Goal: Task Accomplishment & Management: Complete application form

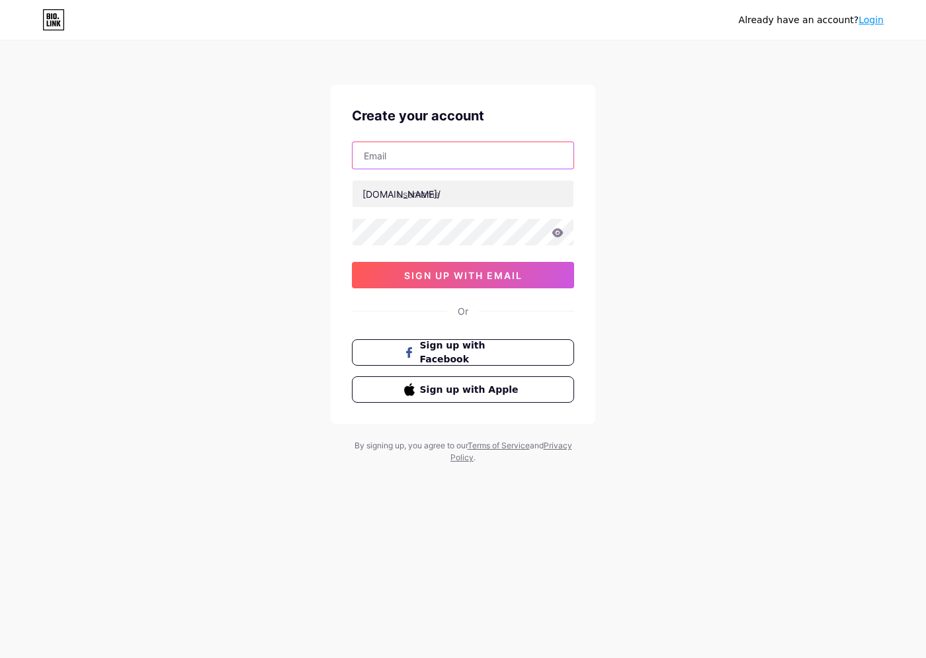
click at [409, 151] on input "text" at bounding box center [462, 155] width 221 height 26
click at [413, 156] on input "text" at bounding box center [462, 155] width 221 height 26
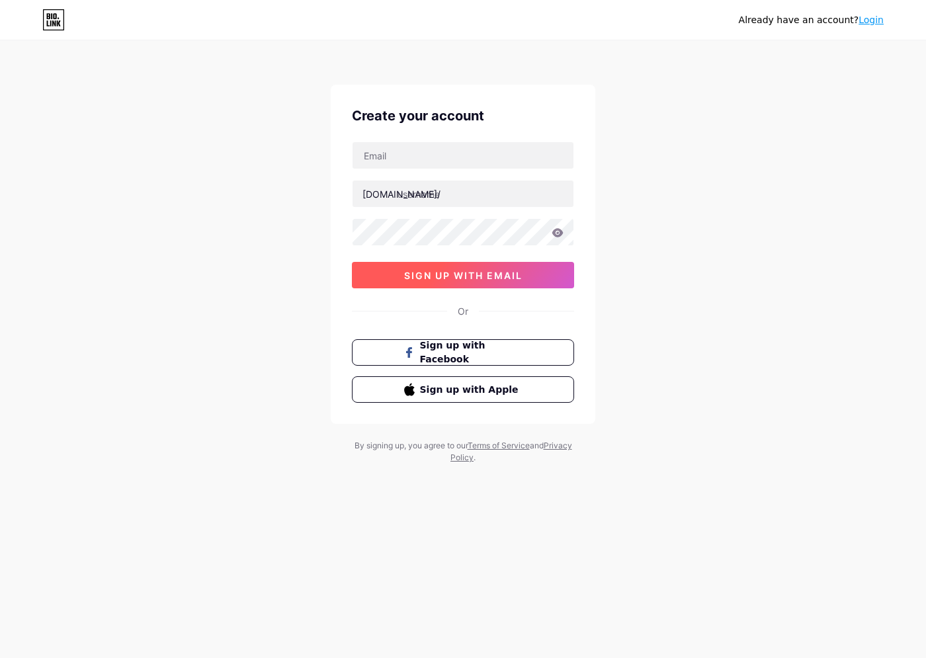
click at [489, 283] on button "sign up with email" at bounding box center [463, 275] width 222 height 26
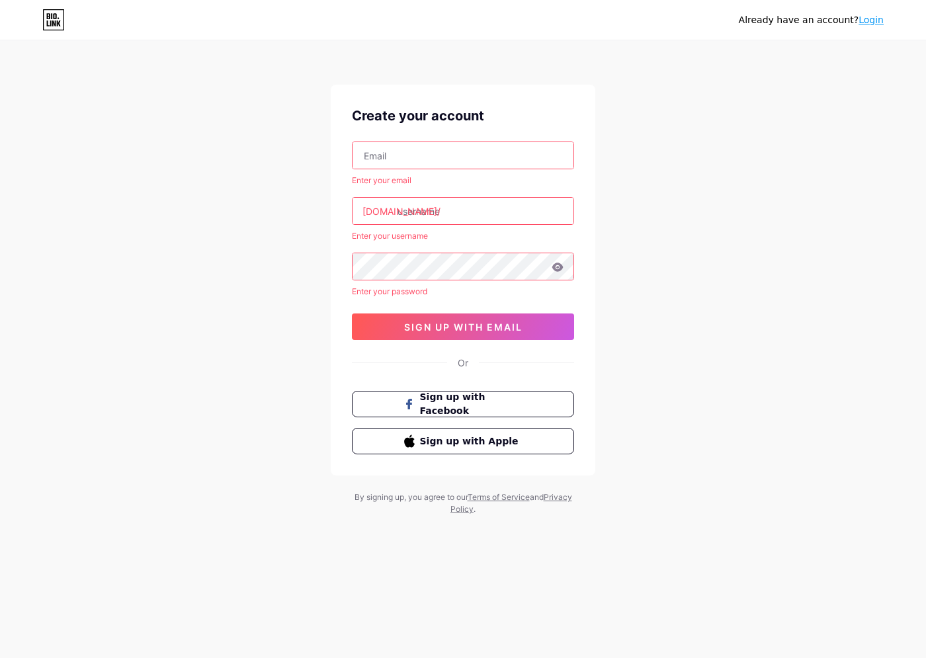
click at [451, 161] on input "text" at bounding box center [462, 155] width 221 height 26
paste input "[EMAIL_ADDRESS][DOMAIN_NAME]"
type input "[EMAIL_ADDRESS][DOMAIN_NAME]"
click at [442, 207] on input "text" at bounding box center [462, 211] width 221 height 26
click at [405, 210] on input "text" at bounding box center [462, 211] width 221 height 26
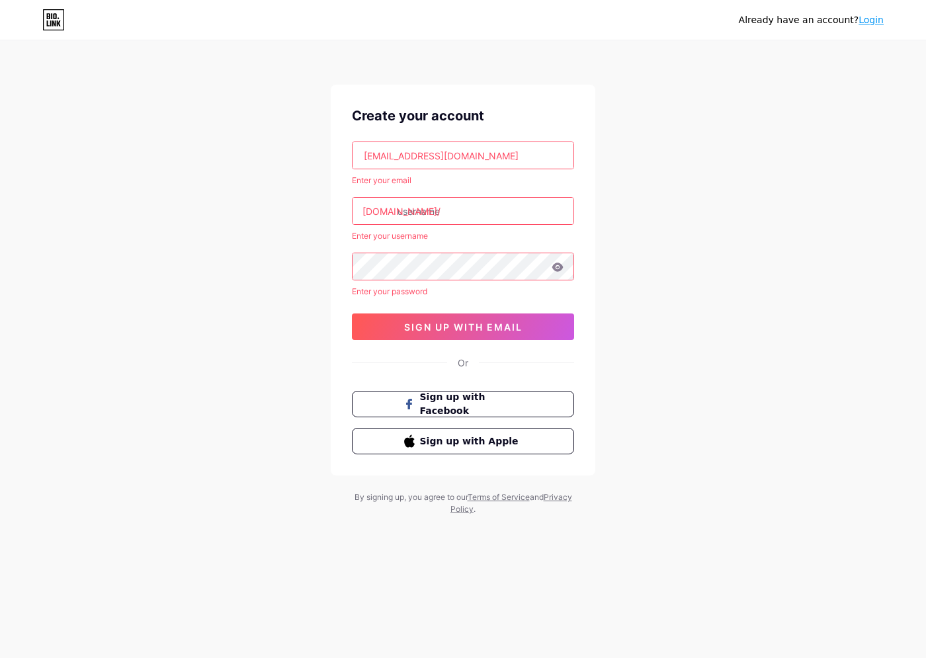
paste input "roomcornerstore"
type input "[DOMAIN_NAME]"
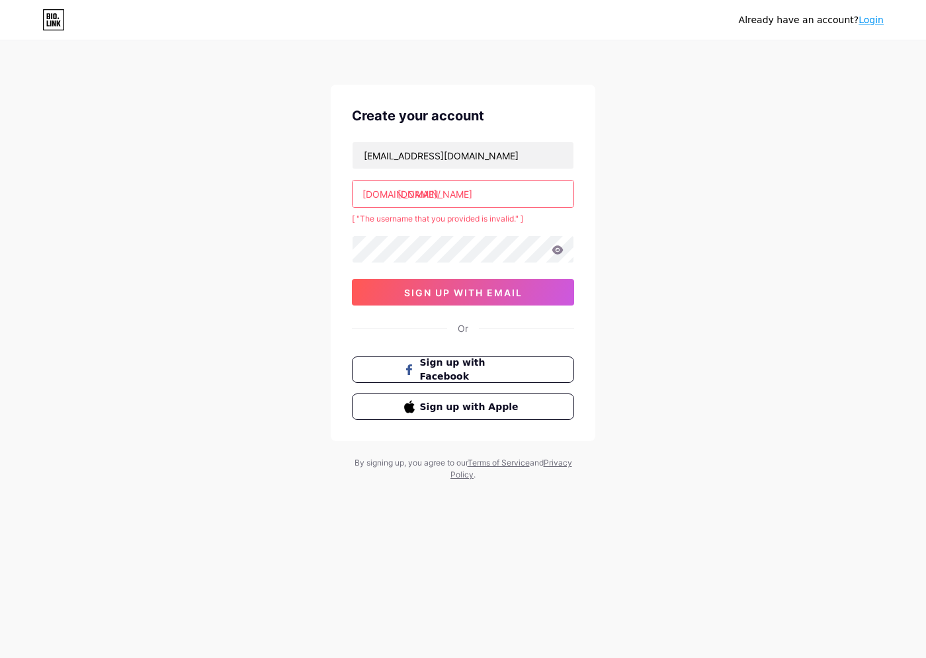
click at [452, 196] on input "[DOMAIN_NAME]" at bounding box center [462, 194] width 221 height 26
click at [397, 194] on input "[DOMAIN_NAME]" at bounding box center [462, 194] width 221 height 26
click at [497, 198] on input "[DOMAIN_NAME]" at bounding box center [462, 194] width 221 height 26
drag, startPoint x: 477, startPoint y: 194, endPoint x: 448, endPoint y: 192, distance: 29.2
click at [448, 192] on input "[DOMAIN_NAME]" at bounding box center [462, 194] width 221 height 26
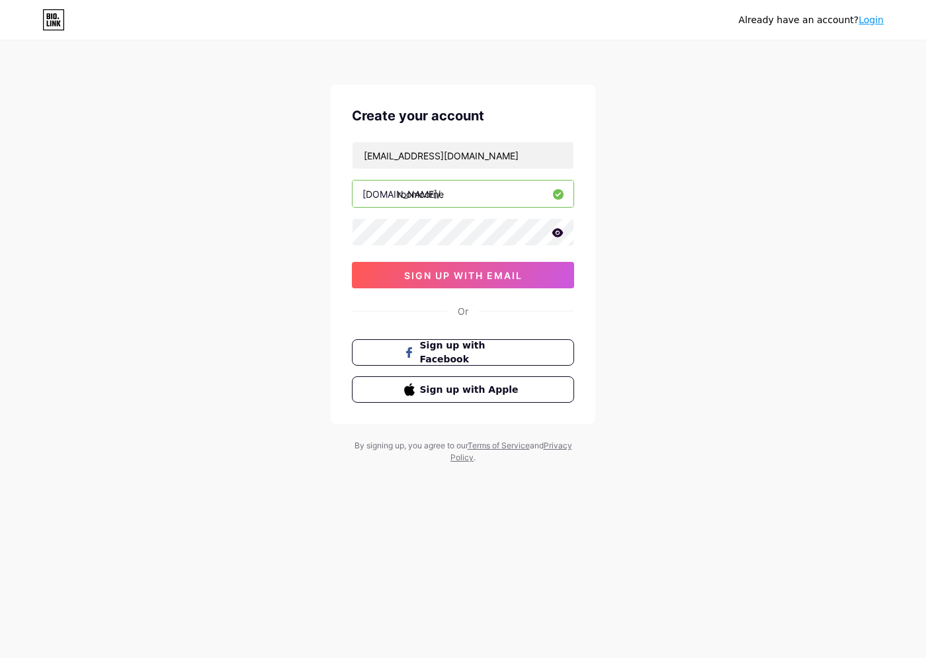
click at [667, 245] on div "Already have an account? Login Create your account [EMAIL_ADDRESS][DOMAIN_NAME]…" at bounding box center [463, 253] width 926 height 506
drag, startPoint x: 448, startPoint y: 184, endPoint x: 438, endPoint y: 184, distance: 10.6
click at [438, 184] on input "roomcorne" at bounding box center [462, 194] width 221 height 26
click at [402, 188] on input "roomcorne" at bounding box center [462, 194] width 221 height 26
drag, startPoint x: 461, startPoint y: 194, endPoint x: 396, endPoint y: 188, distance: 65.1
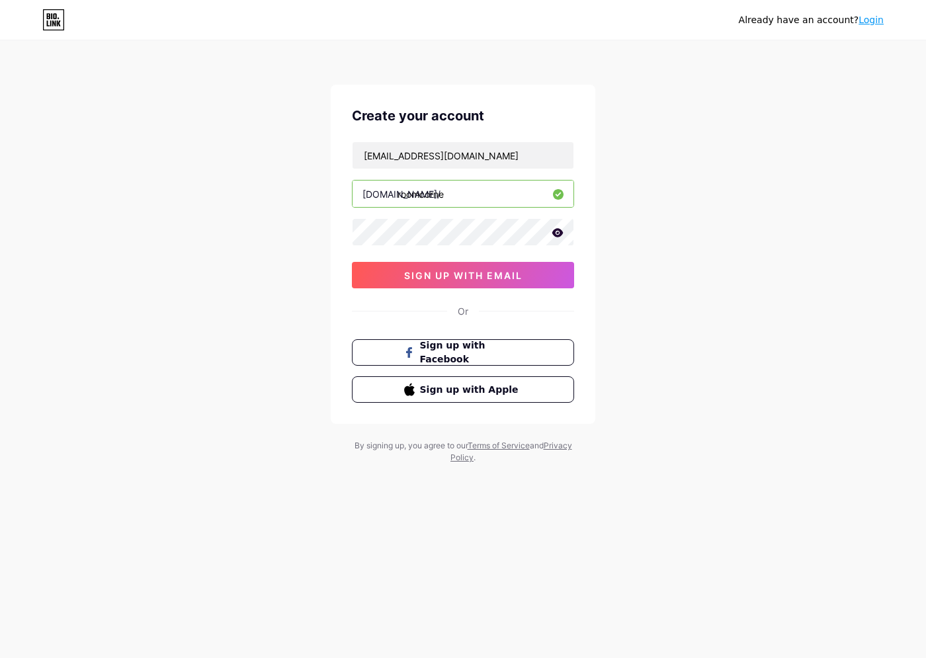
click at [396, 188] on div "[DOMAIN_NAME]/ roomcorne" at bounding box center [463, 194] width 222 height 28
paste input "r"
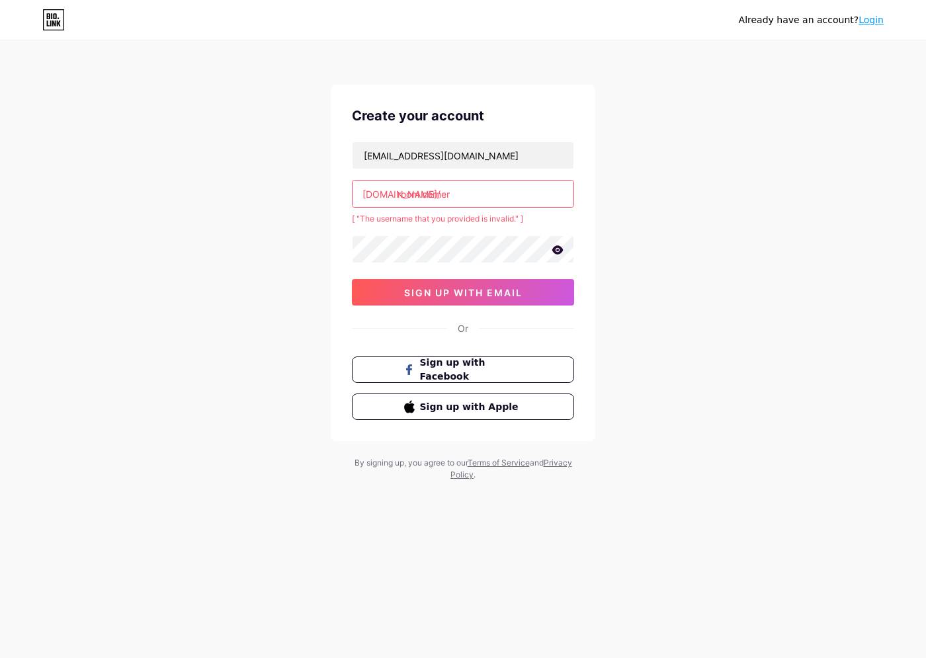
click at [524, 206] on input "room corner" at bounding box center [462, 194] width 221 height 26
click at [638, 177] on div "Already have an account? Login Create your account [EMAIL_ADDRESS][DOMAIN_NAME]…" at bounding box center [463, 261] width 926 height 523
click at [597, 272] on div "Already have an account? Login Create your account [EMAIL_ADDRESS][DOMAIN_NAME]…" at bounding box center [463, 261] width 926 height 523
click at [487, 199] on input "room corner" at bounding box center [462, 194] width 221 height 26
click at [424, 193] on input "room corner" at bounding box center [462, 194] width 221 height 26
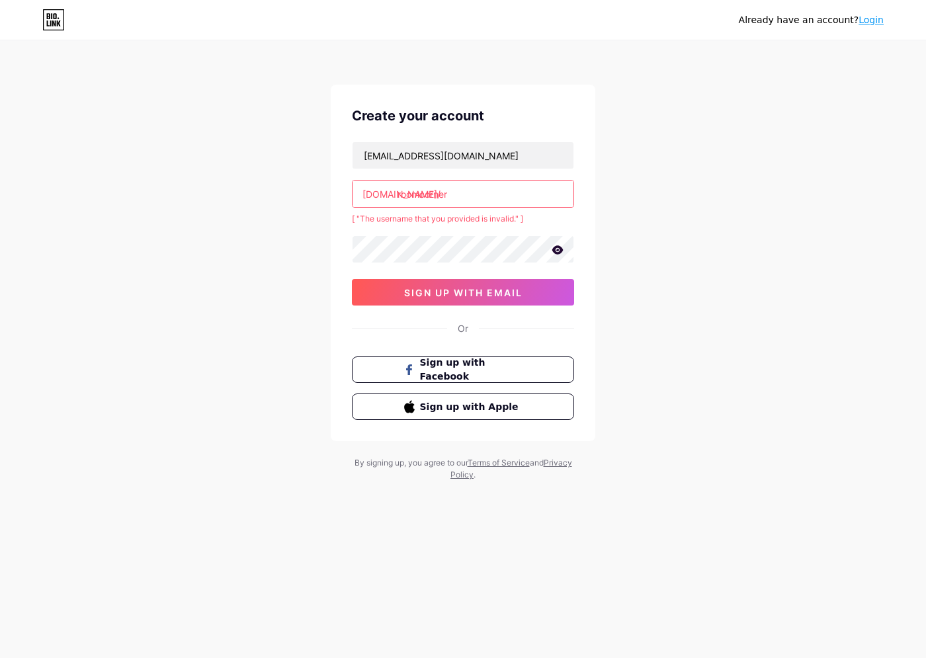
type input "roomcorner"
click at [586, 301] on div "Create your account [EMAIL_ADDRESS][DOMAIN_NAME] [DOMAIN_NAME]/ roomcorner [ "T…" at bounding box center [463, 263] width 264 height 356
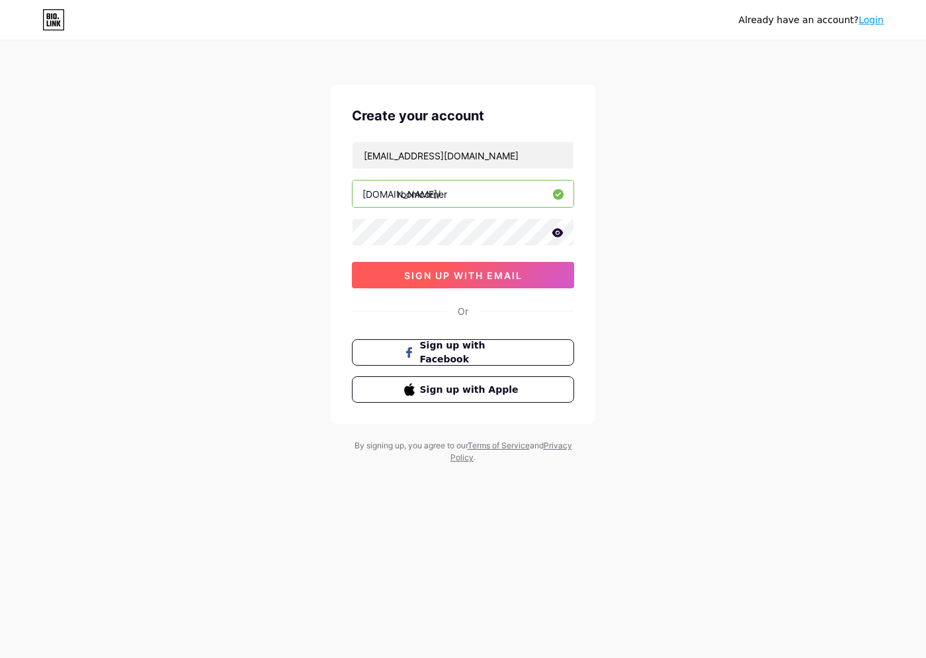
click at [495, 278] on span "sign up with email" at bounding box center [463, 275] width 118 height 11
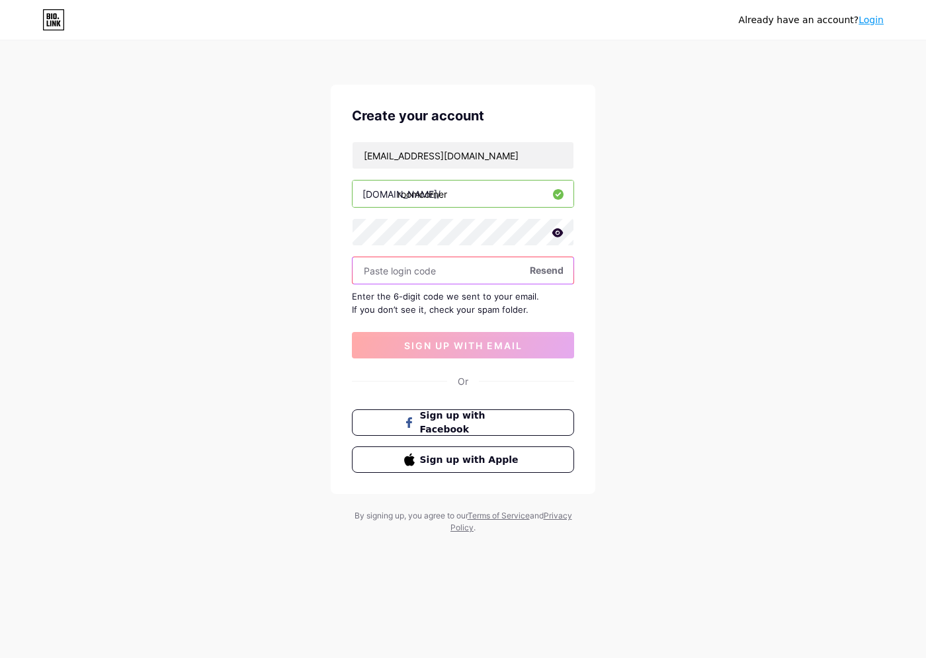
click at [432, 266] on input "text" at bounding box center [462, 270] width 221 height 26
click at [425, 290] on div "Enter the 6-digit code we sent to your email. If you don’t see it, check your s…" at bounding box center [463, 303] width 222 height 26
click at [410, 273] on input "text" at bounding box center [462, 270] width 221 height 26
paste input "407573"
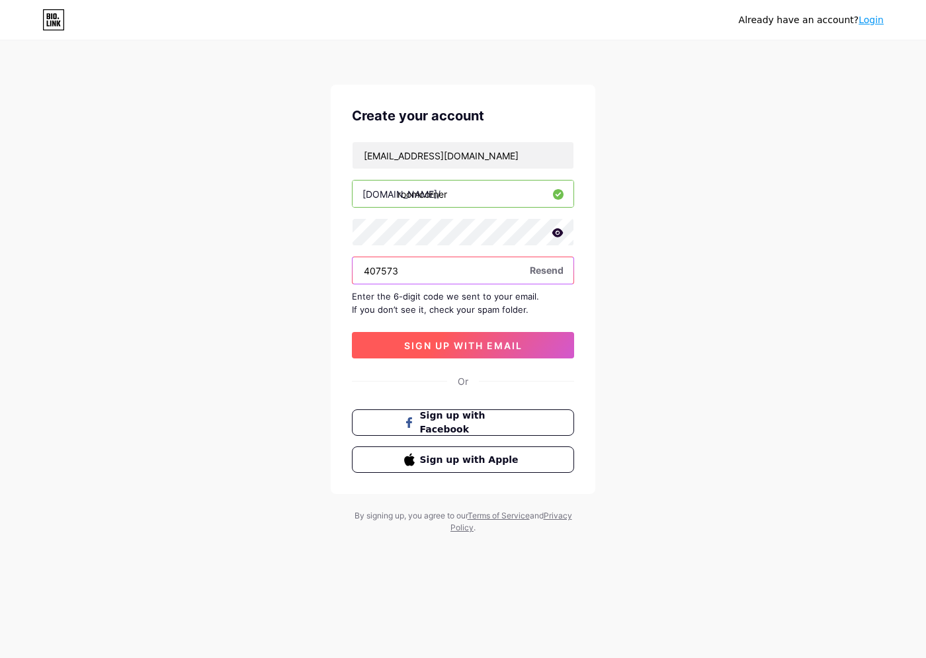
type input "407573"
click at [452, 337] on button "sign up with email" at bounding box center [463, 345] width 222 height 26
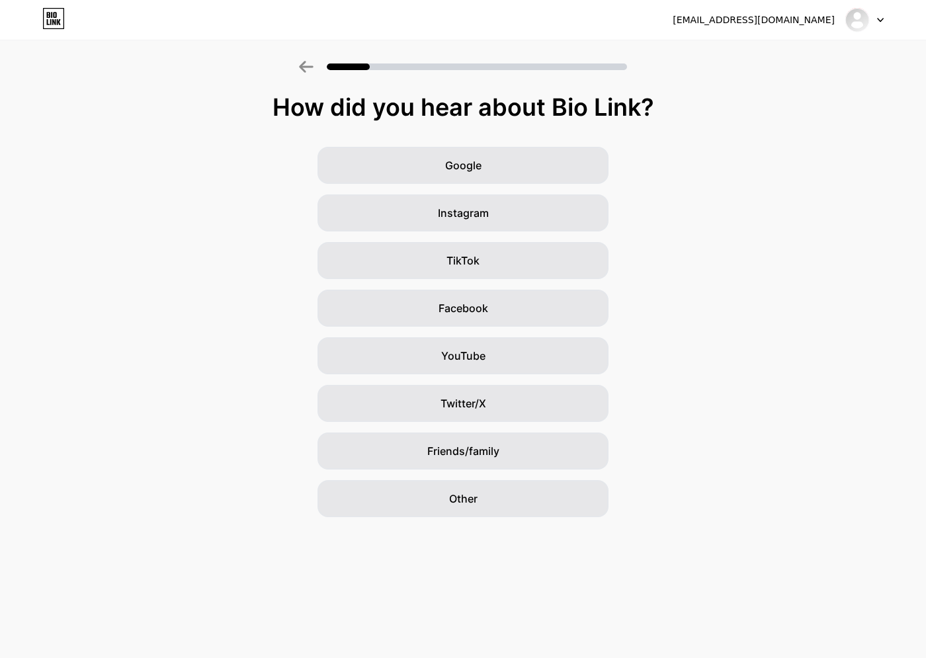
click at [721, 143] on div "How did you hear about Bio Link? Google Instagram TikTok Facebook YouTube Twitt…" at bounding box center [463, 305] width 926 height 423
click at [684, 259] on div "Google Instagram TikTok Facebook YouTube Twitter/X Friends/family Other" at bounding box center [463, 332] width 926 height 370
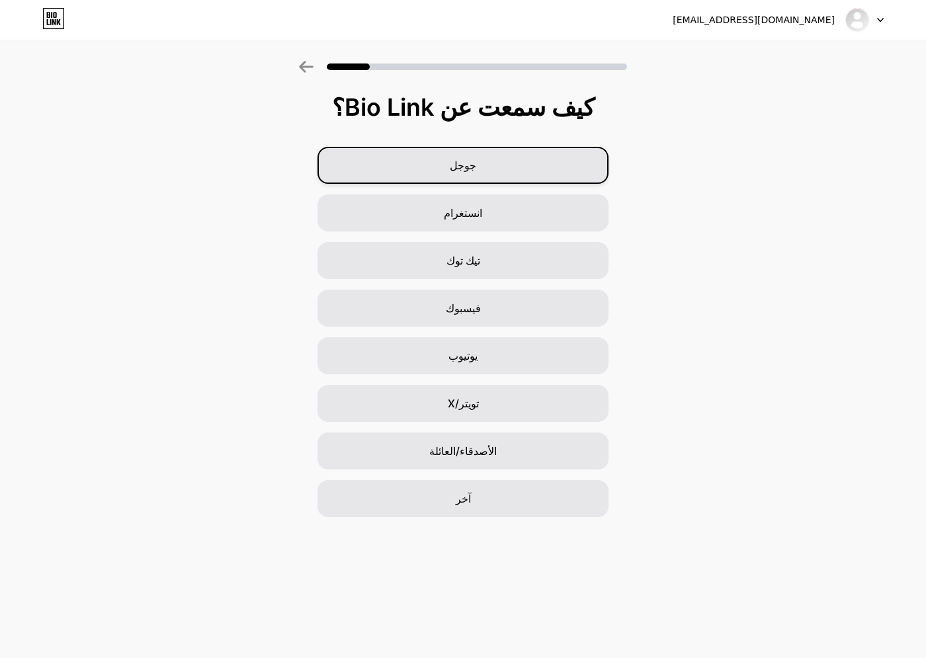
click at [466, 175] on div "جوجل" at bounding box center [462, 165] width 291 height 37
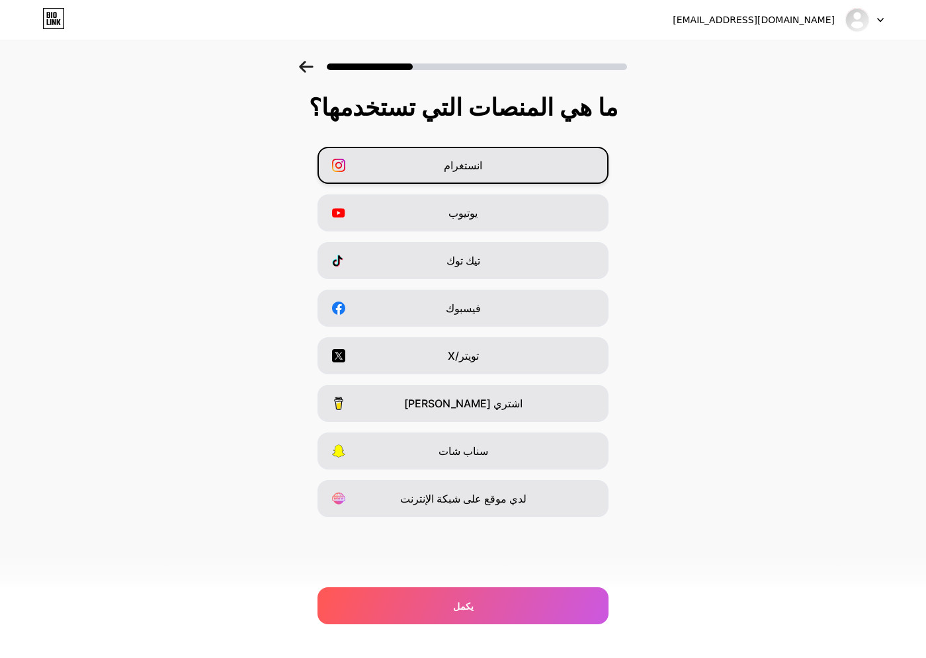
click at [423, 172] on div "انستغرام" at bounding box center [462, 165] width 291 height 37
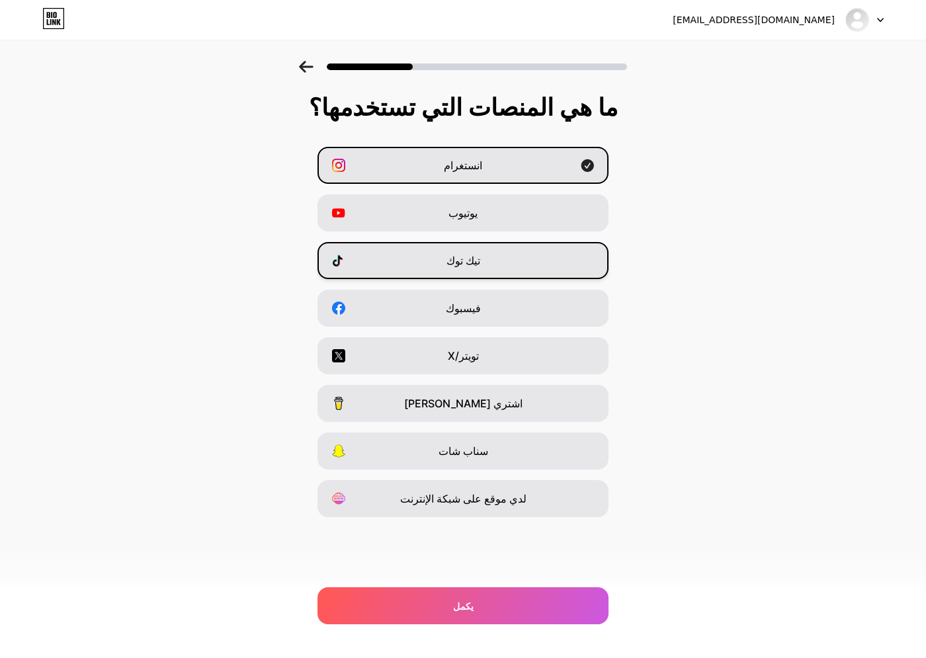
click at [450, 268] on div "تيك توك" at bounding box center [462, 260] width 291 height 37
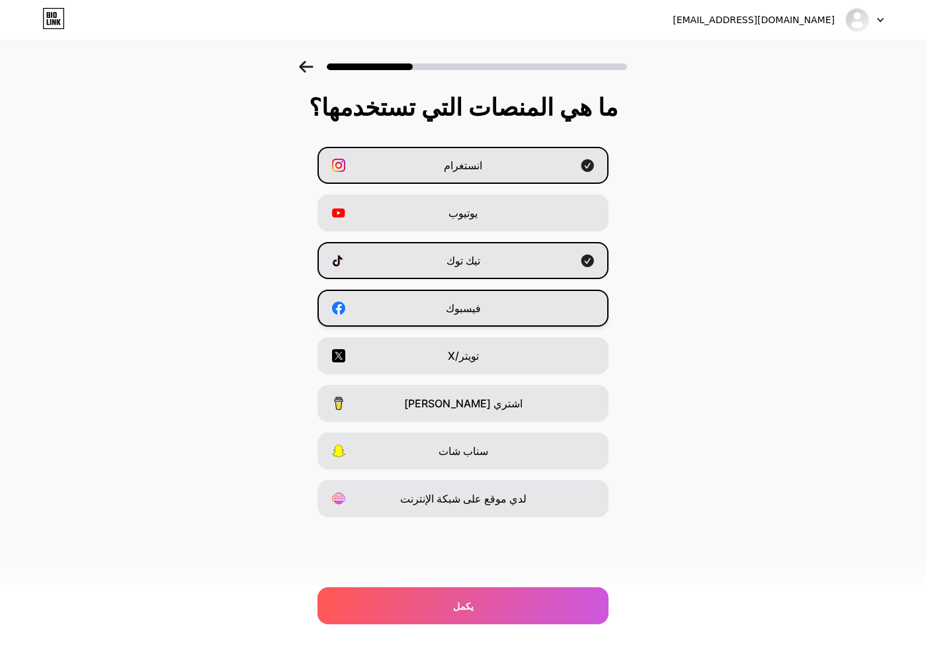
click at [453, 314] on font "فيسبوك" at bounding box center [463, 308] width 35 height 13
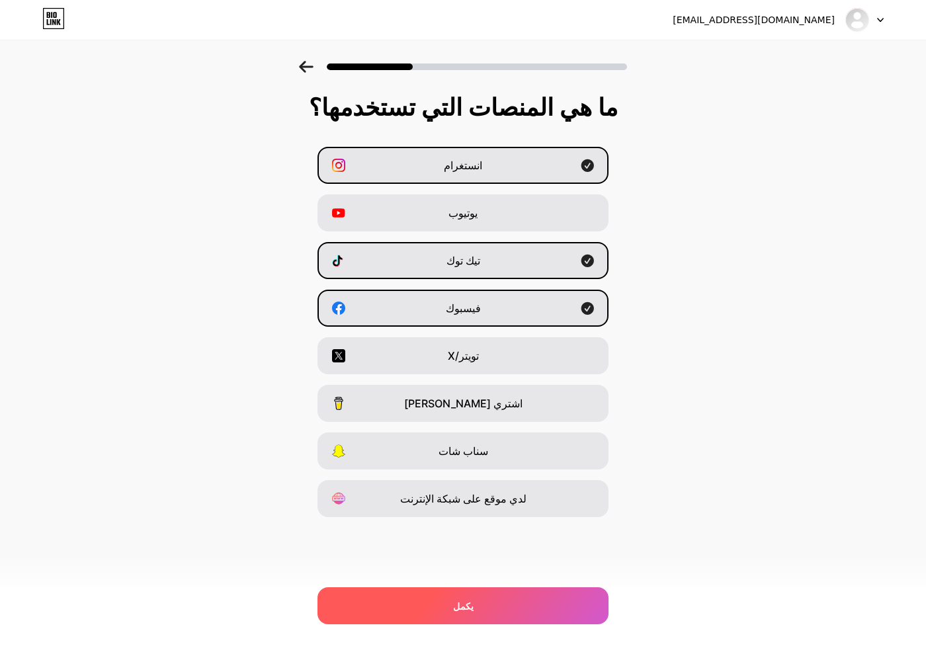
click at [442, 604] on div "يكمل" at bounding box center [462, 605] width 291 height 37
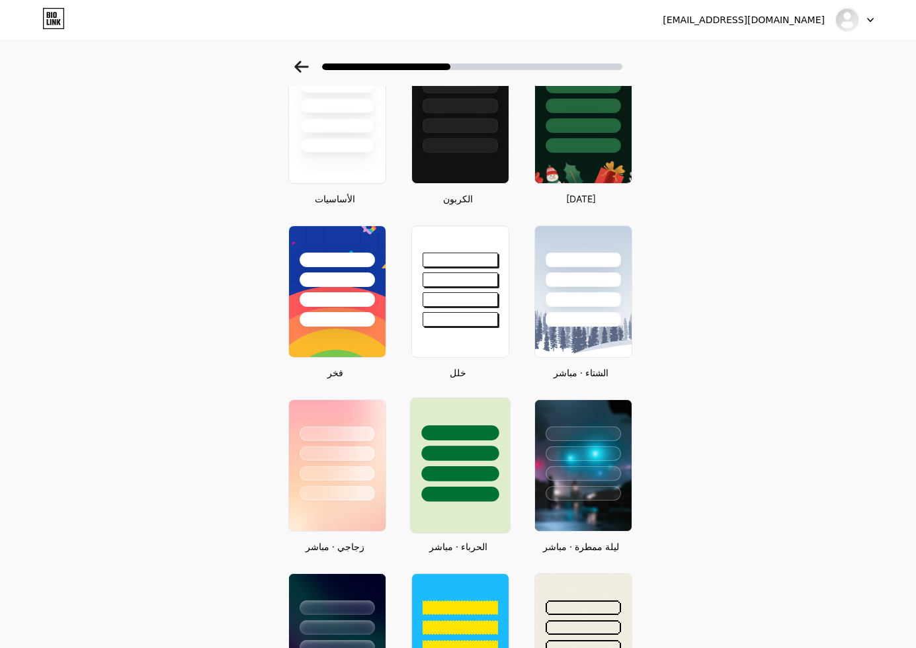
scroll to position [184, 0]
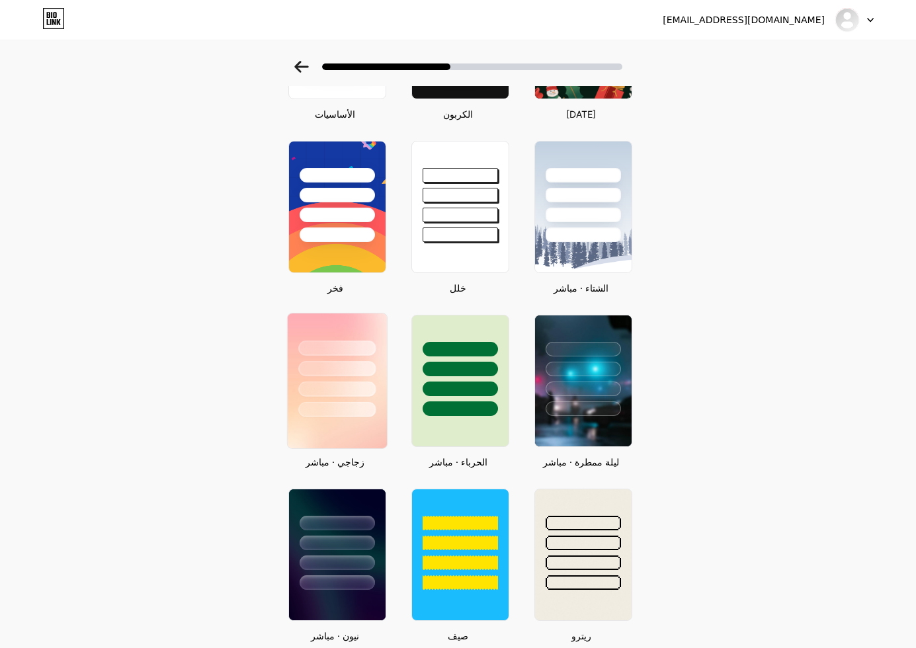
click at [358, 405] on div at bounding box center [336, 409] width 77 height 15
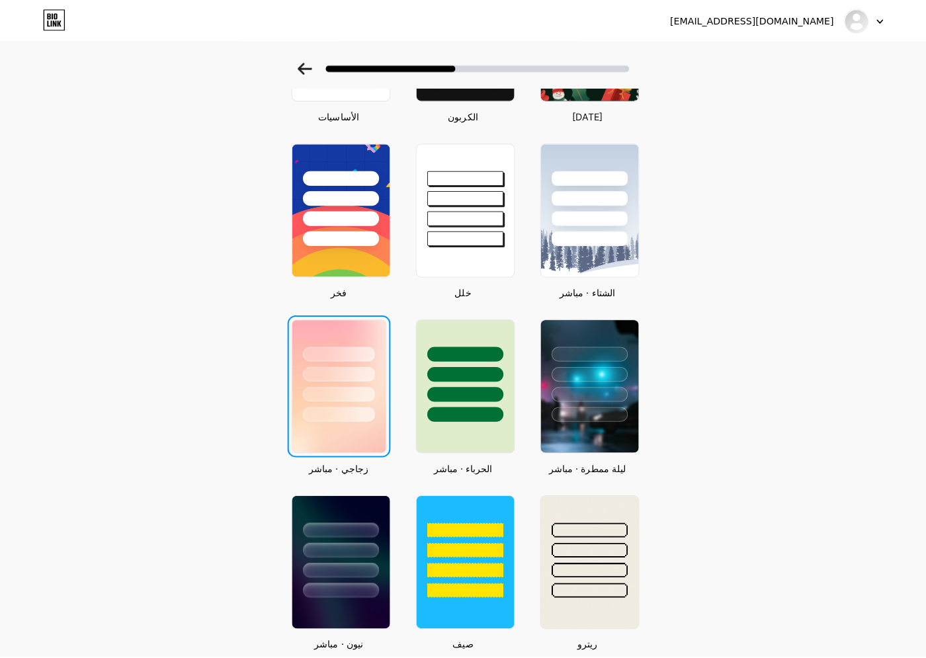
scroll to position [0, 0]
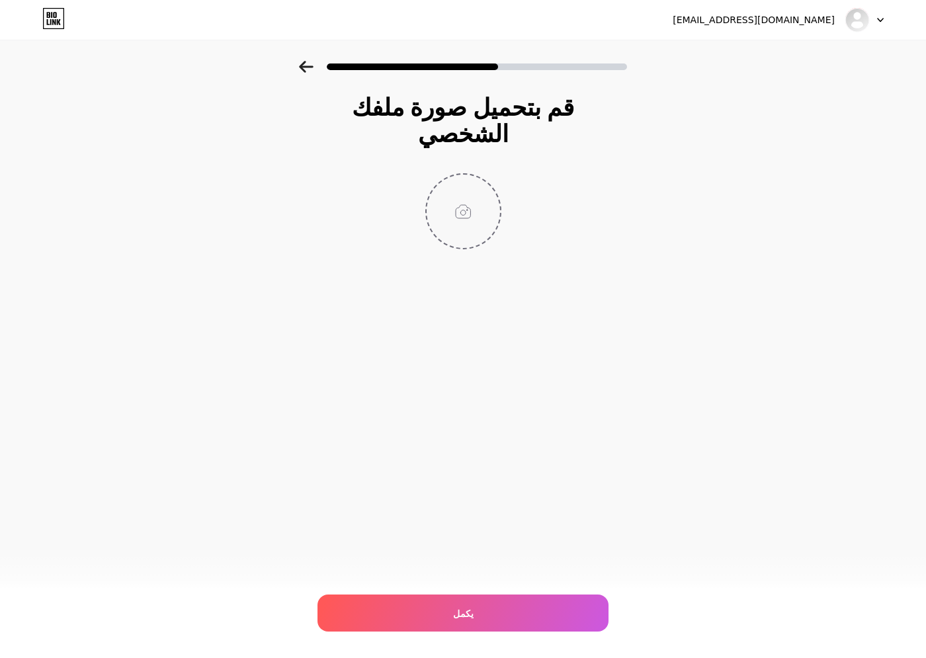
click at [464, 223] on input "file" at bounding box center [462, 211] width 73 height 73
type input "C:\fakepath\profil.png"
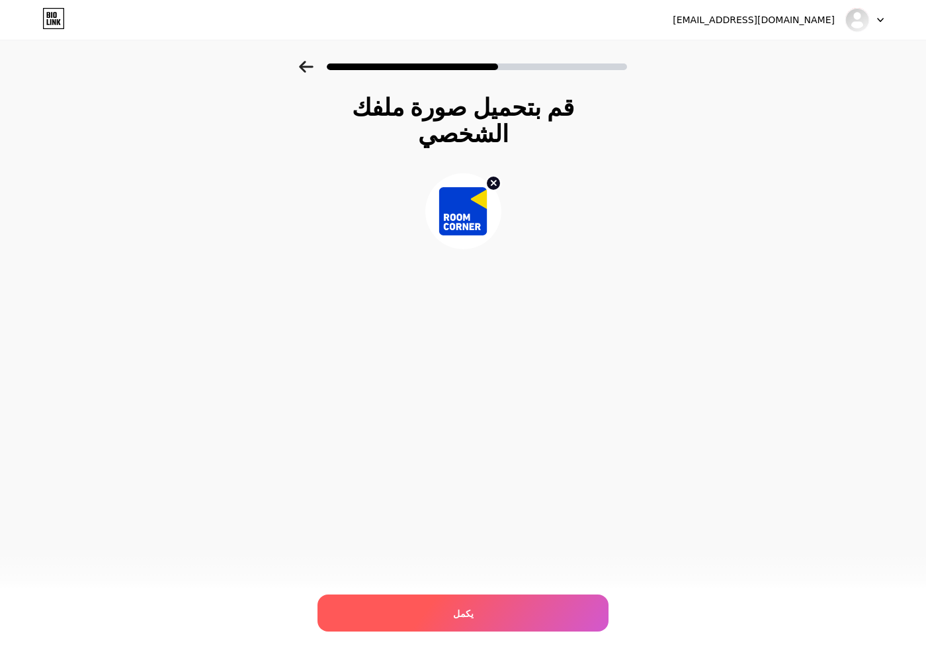
click at [450, 620] on div "يكمل" at bounding box center [462, 612] width 291 height 37
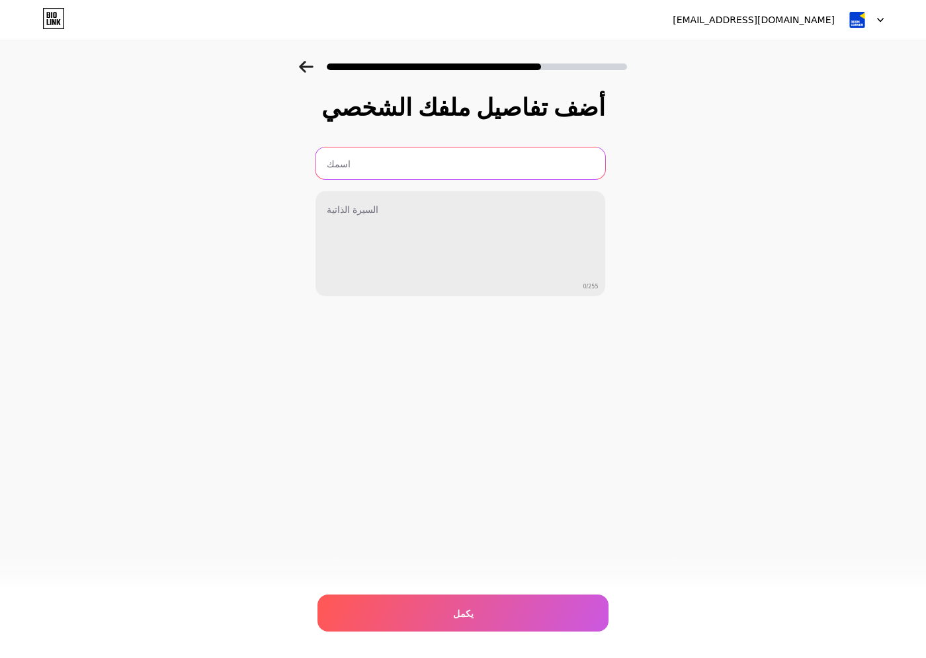
click at [379, 161] on input "text" at bounding box center [460, 163] width 290 height 32
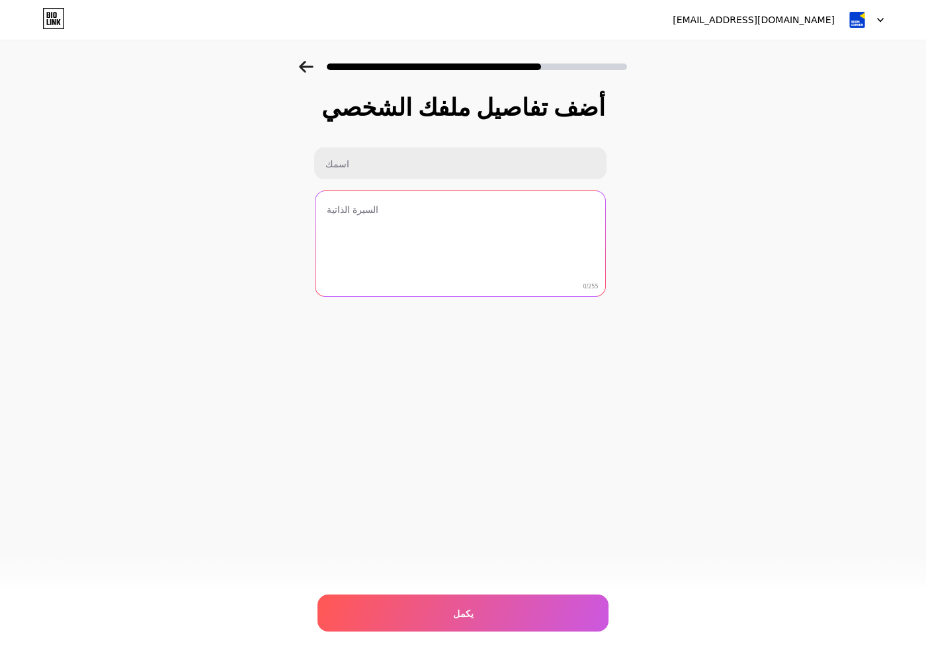
click at [448, 236] on textarea at bounding box center [460, 244] width 290 height 106
click at [575, 263] on textarea at bounding box center [459, 244] width 292 height 108
click at [387, 214] on textarea at bounding box center [459, 244] width 292 height 108
type textarea "v"
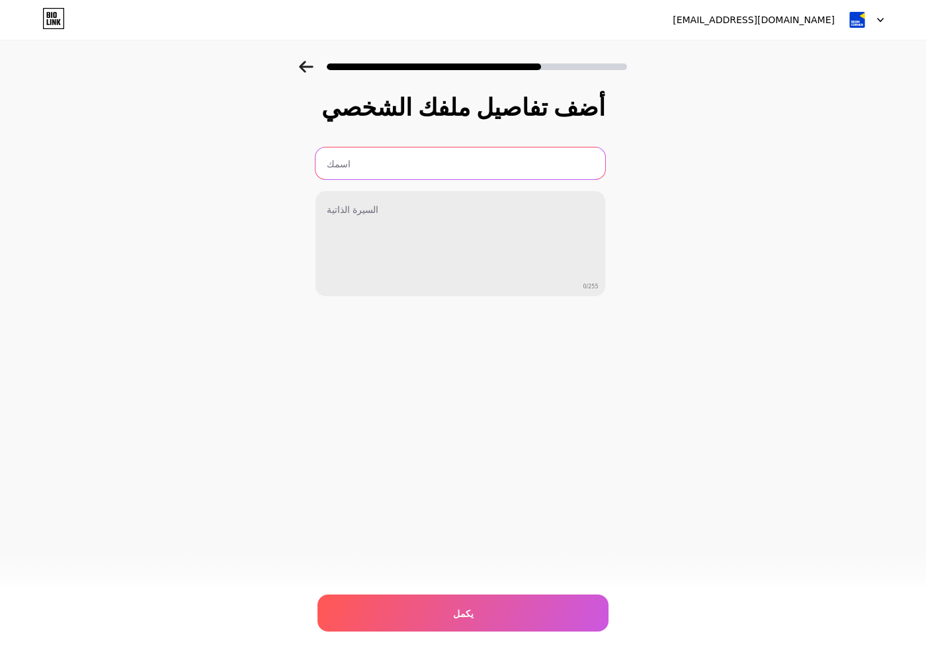
click at [436, 155] on input "text" at bounding box center [460, 163] width 290 height 32
paste input "[DOMAIN_NAME]"
type input "[DOMAIN_NAME]"
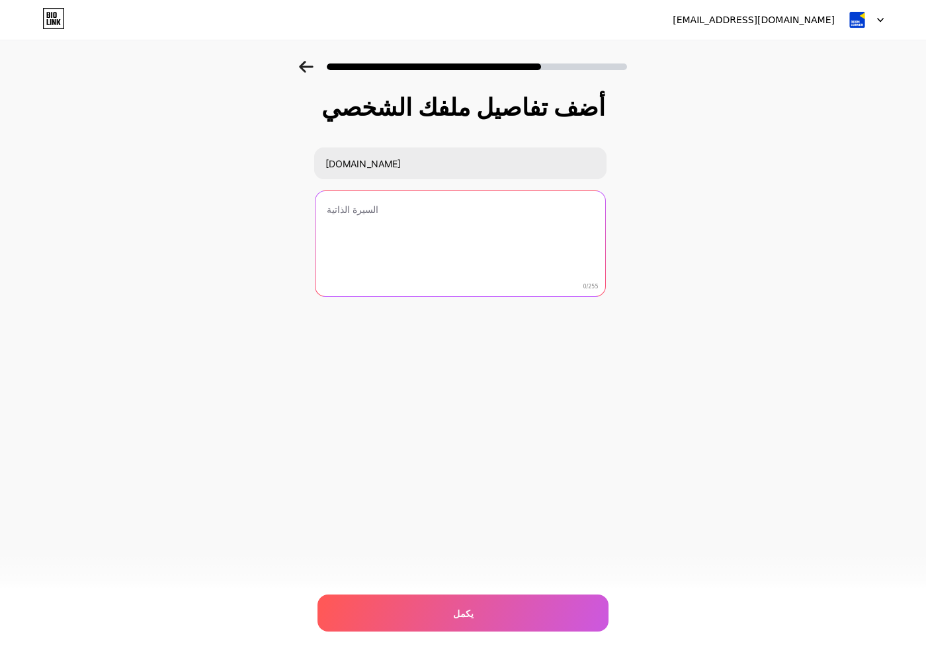
click at [399, 219] on textarea at bounding box center [460, 244] width 290 height 106
click at [469, 207] on textarea at bounding box center [459, 244] width 292 height 108
paste textarea "كل تفصيلة في غرفتك بتحكي عنك من الإضاءة للمكتب.. عندنا كل اللي يخلي الـsetup بت…"
click at [474, 216] on textarea "كل تفصيلة في غرفتك بتحكي عنك من الإضاءة للمكتب.. عندنا كل اللي يخلي الـsetup بت…" at bounding box center [459, 244] width 292 height 108
drag, startPoint x: 498, startPoint y: 211, endPoint x: 454, endPoint y: 208, distance: 43.8
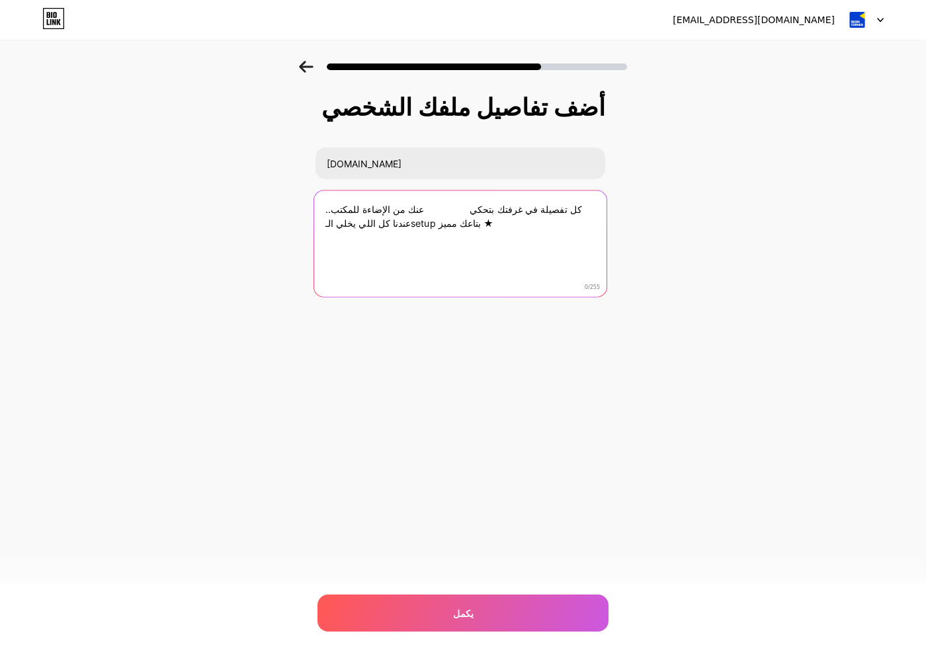
click at [454, 208] on textarea "كل تفصيلة في غرفتك بتحكي عنك من الإضاءة للمكتب.. عندنا كل اللي يخلي الـsetup بت…" at bounding box center [459, 244] width 292 height 108
click at [472, 207] on textarea "كل تفصيلة في غرفتك بتحكي عنك من الإضاءة للمكتب.. عندنا كل اللي يخلي الـsetup بت…" at bounding box center [459, 244] width 292 height 108
drag, startPoint x: 478, startPoint y: 208, endPoint x: 459, endPoint y: 209, distance: 19.2
click at [459, 209] on textarea "كل تفصيلة في غرفتك بتحكي عنك من الإضاءة للمكتب.. عندنا كل اللي يخلي الـsetup بت…" at bounding box center [459, 244] width 292 height 108
drag, startPoint x: 491, startPoint y: 212, endPoint x: 479, endPoint y: 212, distance: 11.9
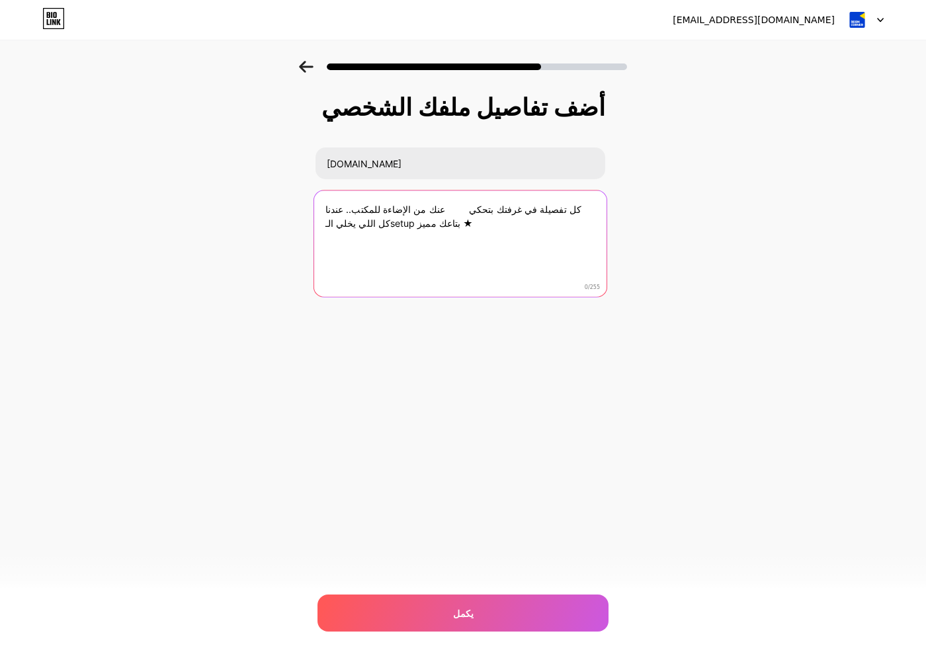
click at [479, 212] on textarea "كل تفصيلة في غرفتك بتحكي عنك من الإضاءة للمكتب.. عندنا كل اللي يخلي الـsetup بت…" at bounding box center [459, 244] width 292 height 108
click at [481, 210] on textarea "كل تفصيلة في غرفتك بتحكي عنك من الإضاءة للمكتب.. عندنا كل اللي يخلي الـsetup بت…" at bounding box center [459, 244] width 292 height 108
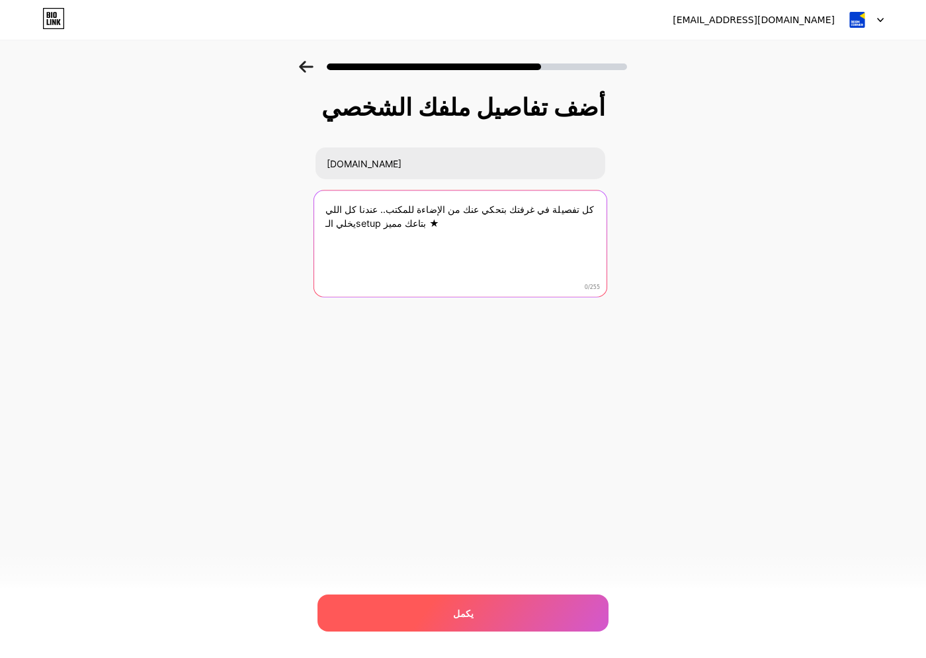
type textarea "كل تفصيلة في غرفتك بتحكي عنك من الإضاءة للمكتب.. عندنا كل اللي يخلي الـsetup بت…"
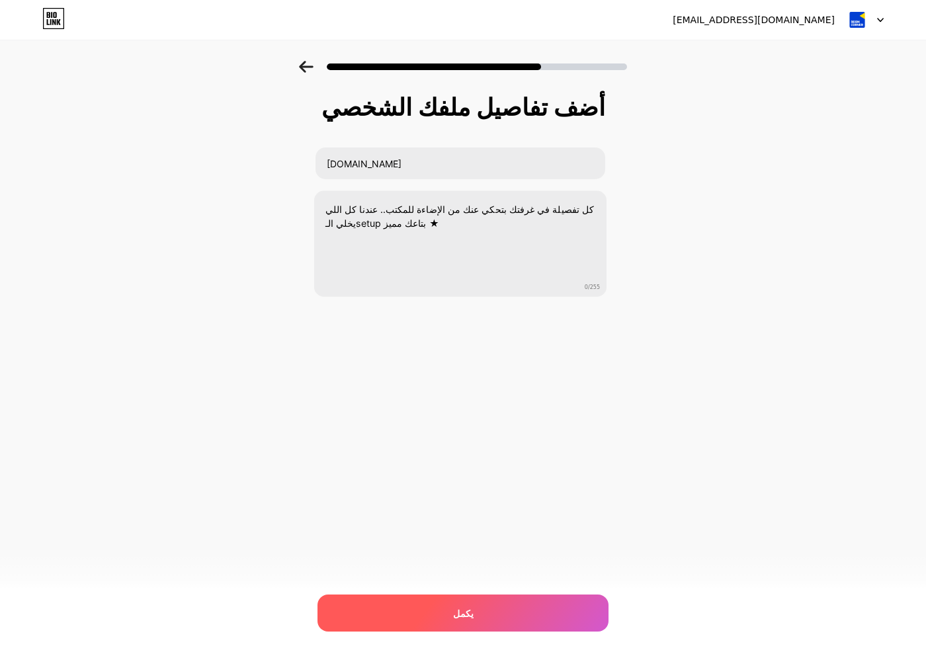
click at [434, 608] on div "يكمل" at bounding box center [462, 612] width 291 height 37
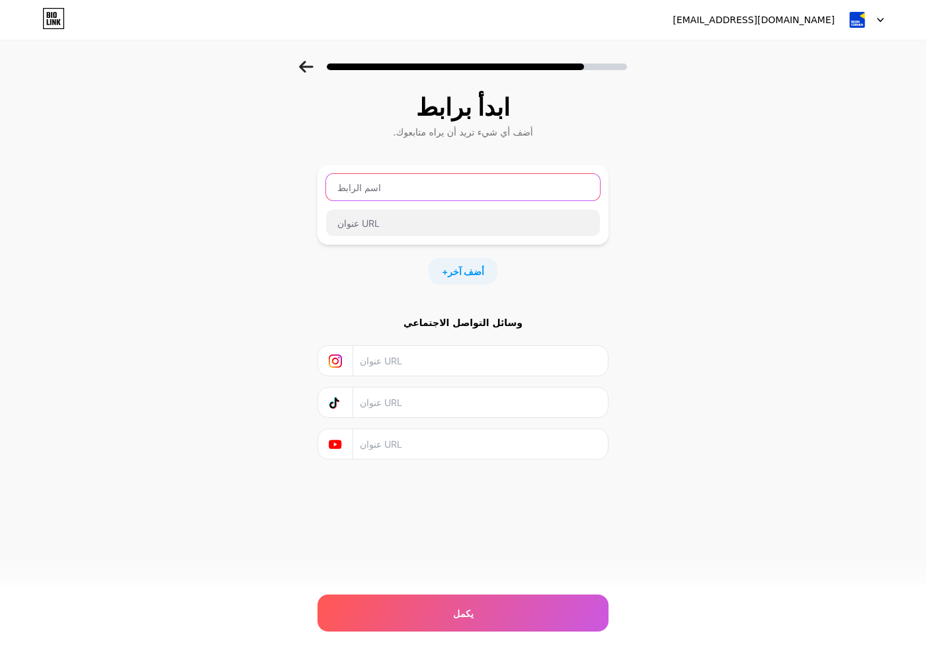
click at [370, 190] on input "text" at bounding box center [463, 187] width 274 height 26
click at [294, 161] on div "ابدأ برابط أضف أي شيء تريد أن يراه متابعوك. + أضف آخر وسائل التواصل الاجتماعي ي…" at bounding box center [463, 293] width 926 height 465
click at [401, 364] on input "text" at bounding box center [480, 361] width 240 height 30
click at [365, 185] on input "text" at bounding box center [463, 187] width 274 height 26
click at [397, 366] on input "text" at bounding box center [480, 361] width 240 height 30
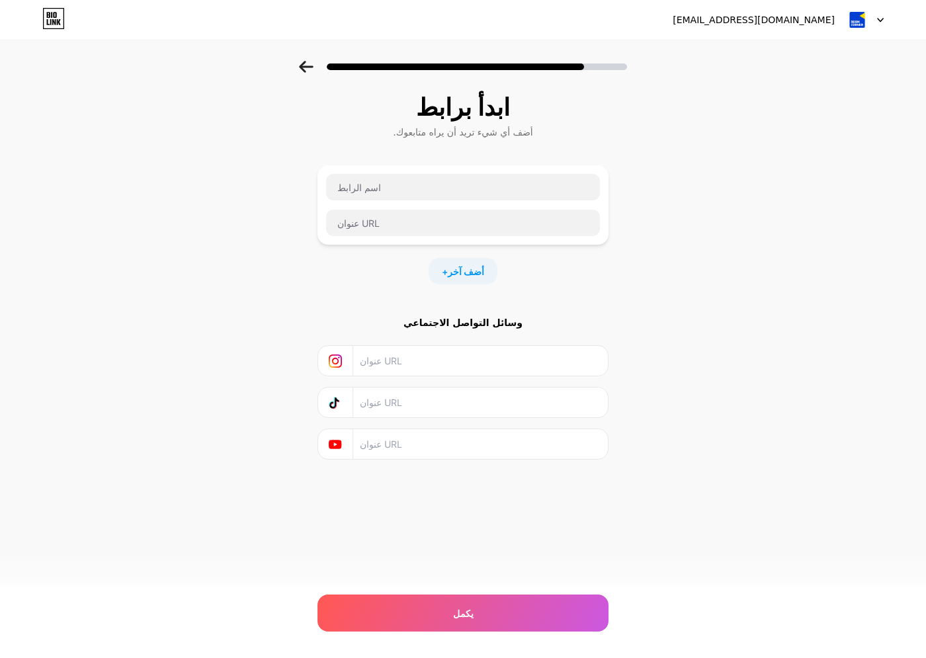
click at [386, 397] on input "text" at bounding box center [480, 402] width 240 height 30
click at [382, 390] on input "text" at bounding box center [480, 402] width 240 height 30
paste input "[URL][EMAIL_ADDRESS][DOMAIN_NAME][DOMAIN_NAME]"
drag, startPoint x: 543, startPoint y: 401, endPoint x: 707, endPoint y: 399, distance: 164.7
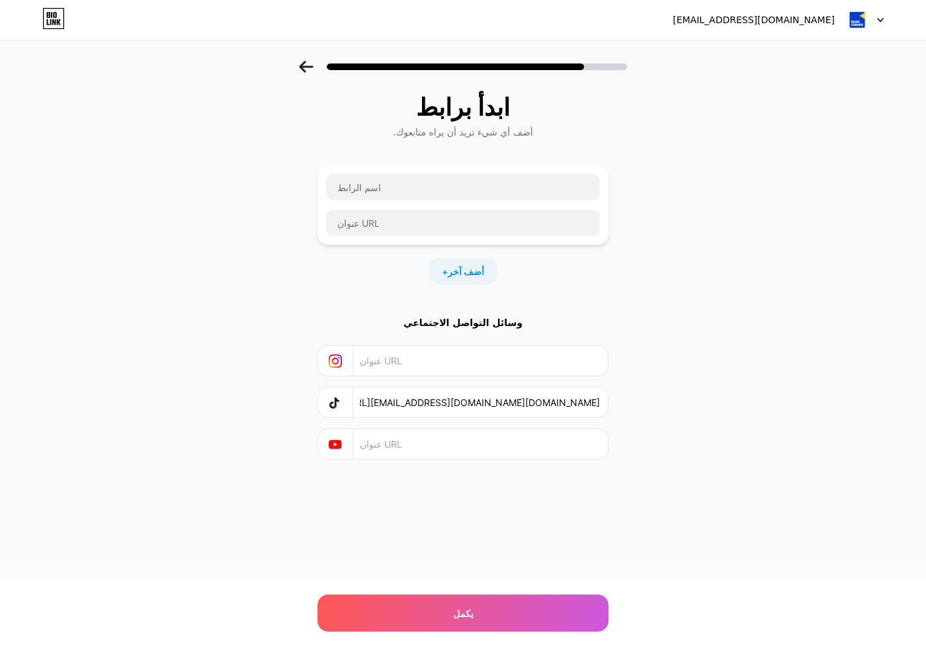
click at [707, 399] on div "ابدأ برابط أضف أي شيء تريد أن يراه متابعوك. + أضف آخر وسائل التواصل الاجتماعي […" at bounding box center [463, 293] width 926 height 465
type input "[URL][EMAIL_ADDRESS][DOMAIN_NAME][DOMAIN_NAME]"
click at [668, 409] on div "ابدأ برابط أضف أي شيء تريد أن يراه متابعوك. + أضف آخر وسائل التواصل الاجتماعي […" at bounding box center [463, 293] width 926 height 465
click at [424, 436] on input "text" at bounding box center [480, 444] width 240 height 30
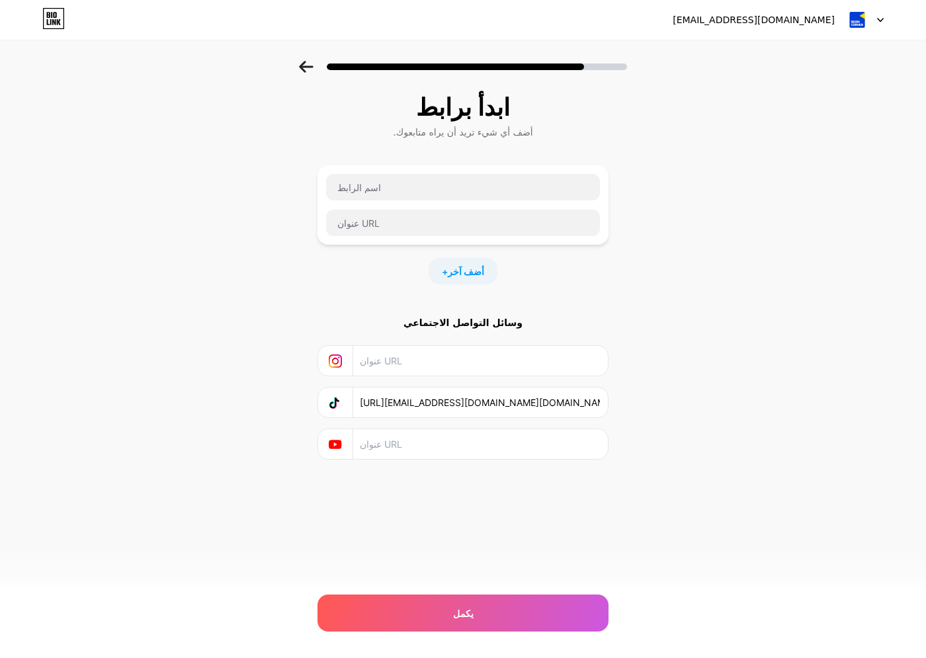
click at [326, 448] on div at bounding box center [335, 444] width 35 height 30
click at [335, 445] on icon at bounding box center [335, 444] width 13 height 9
click at [312, 62] on icon at bounding box center [306, 67] width 15 height 12
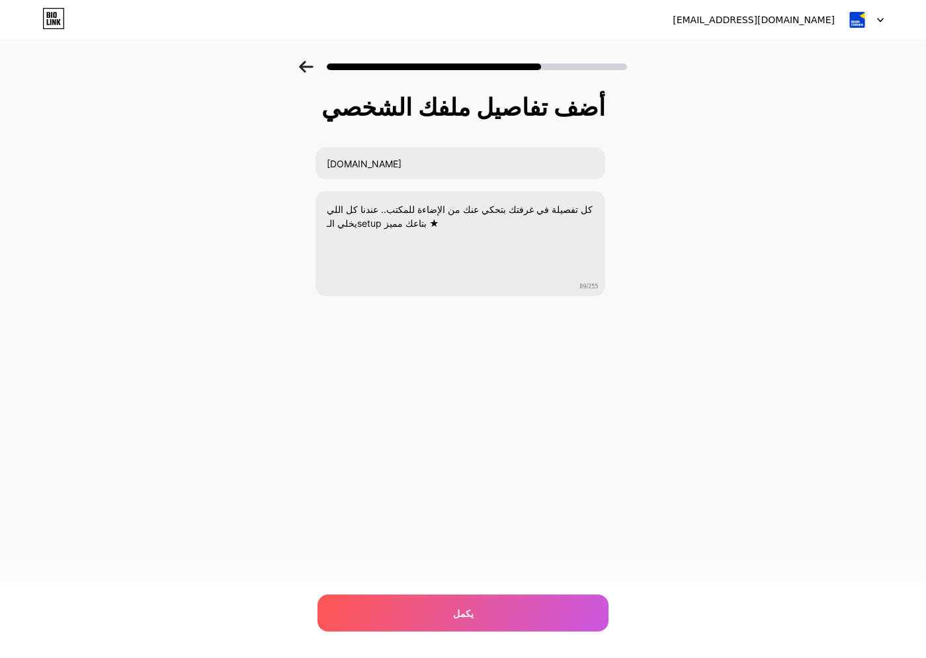
click at [307, 62] on icon at bounding box center [306, 67] width 15 height 12
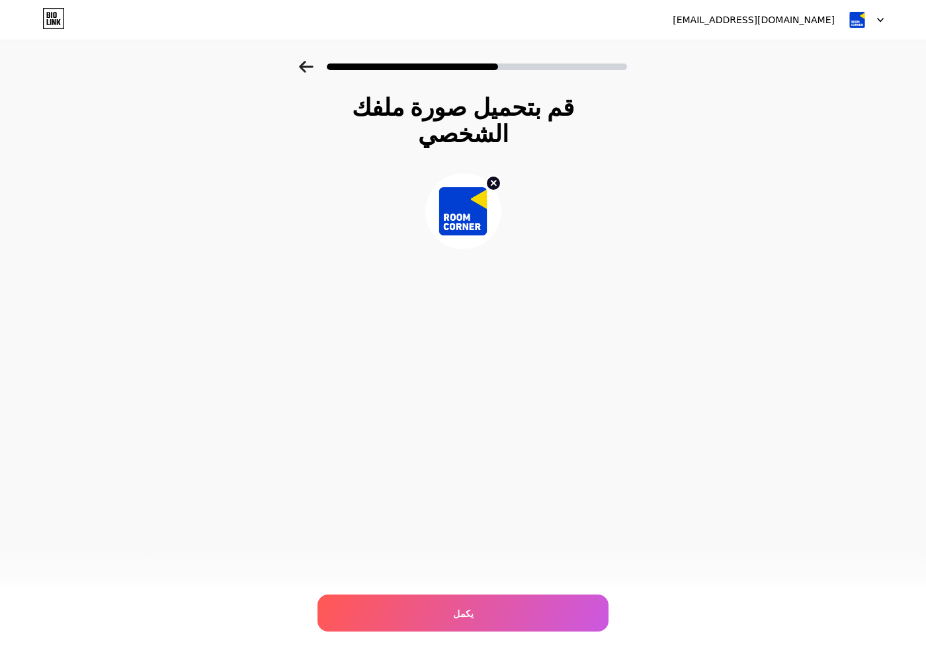
click at [307, 62] on icon at bounding box center [306, 67] width 15 height 12
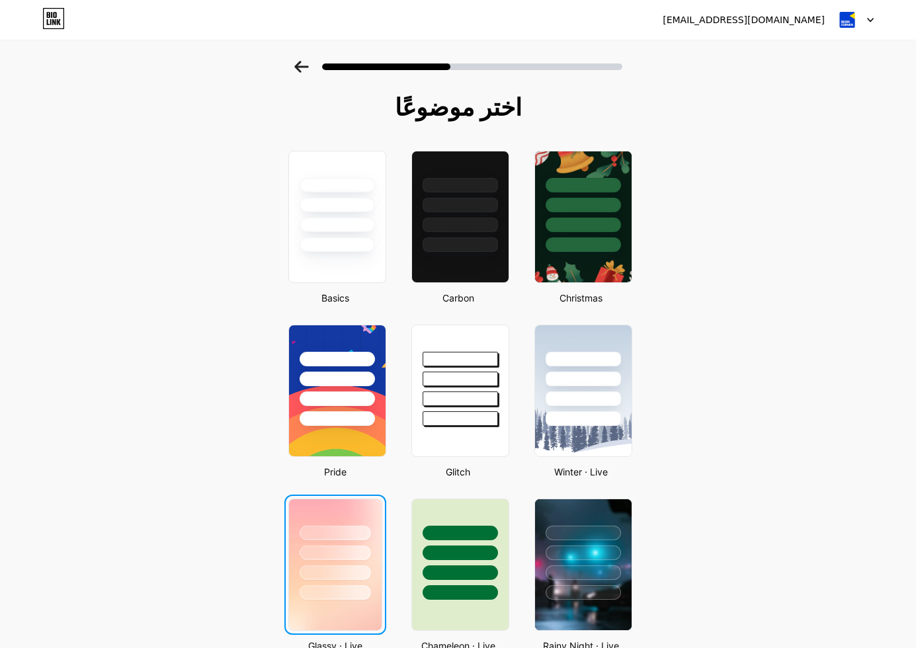
click at [307, 65] on icon at bounding box center [301, 67] width 15 height 12
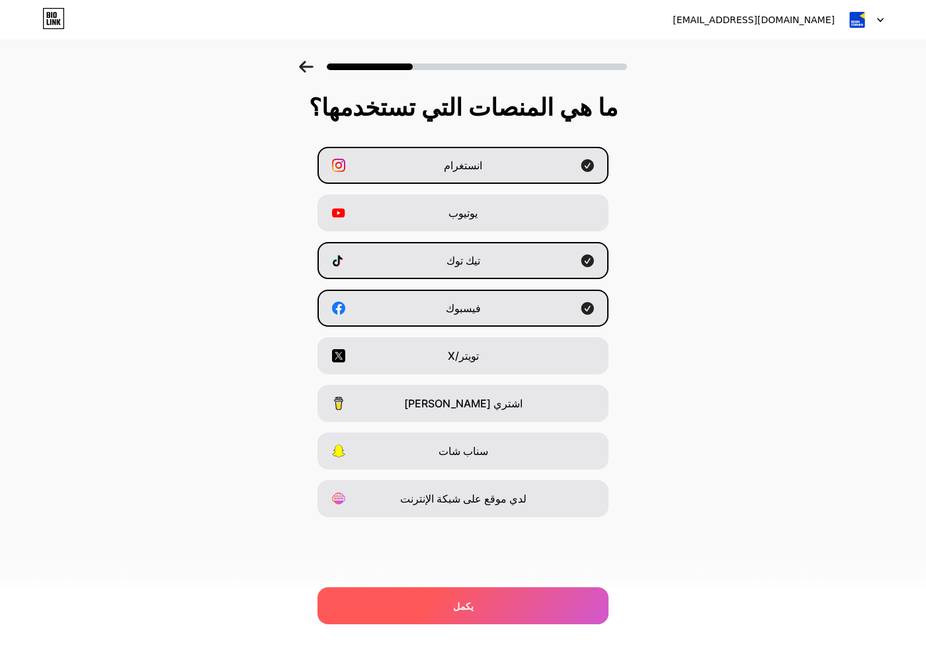
click at [408, 597] on div "يكمل" at bounding box center [462, 605] width 291 height 37
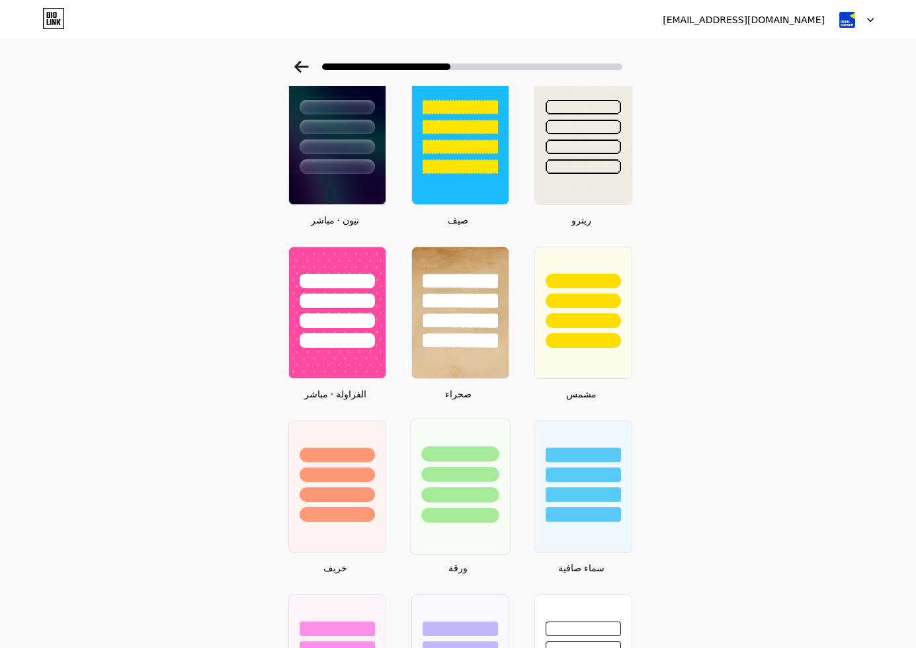
scroll to position [487, 0]
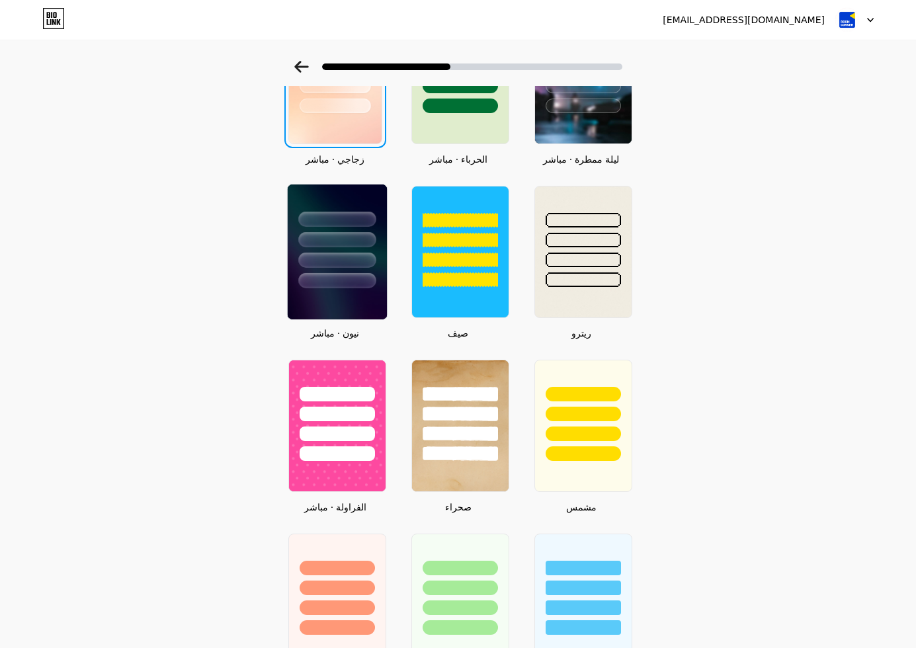
click at [352, 270] on div at bounding box center [336, 236] width 99 height 104
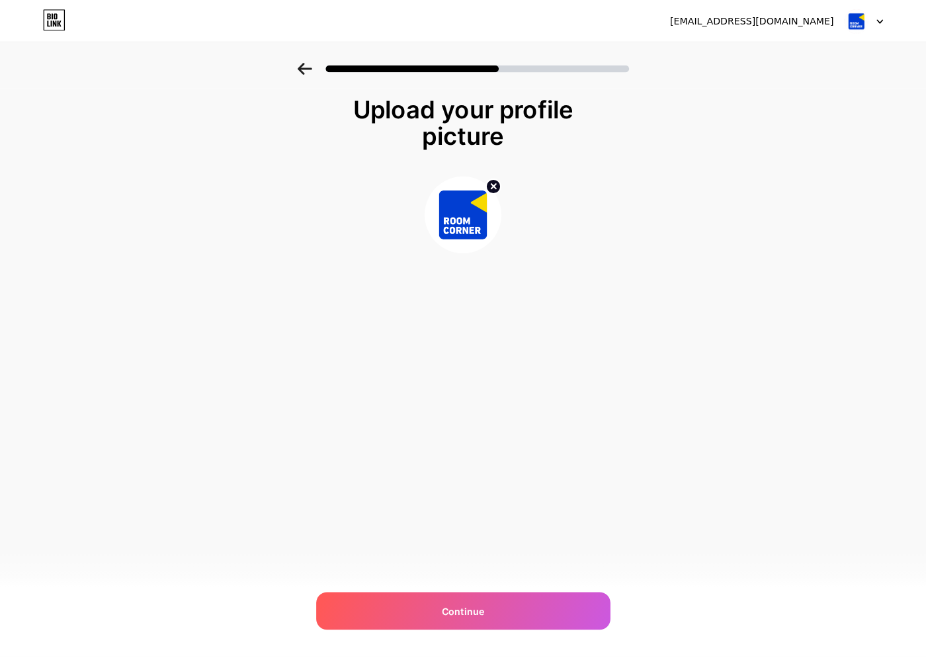
scroll to position [0, 0]
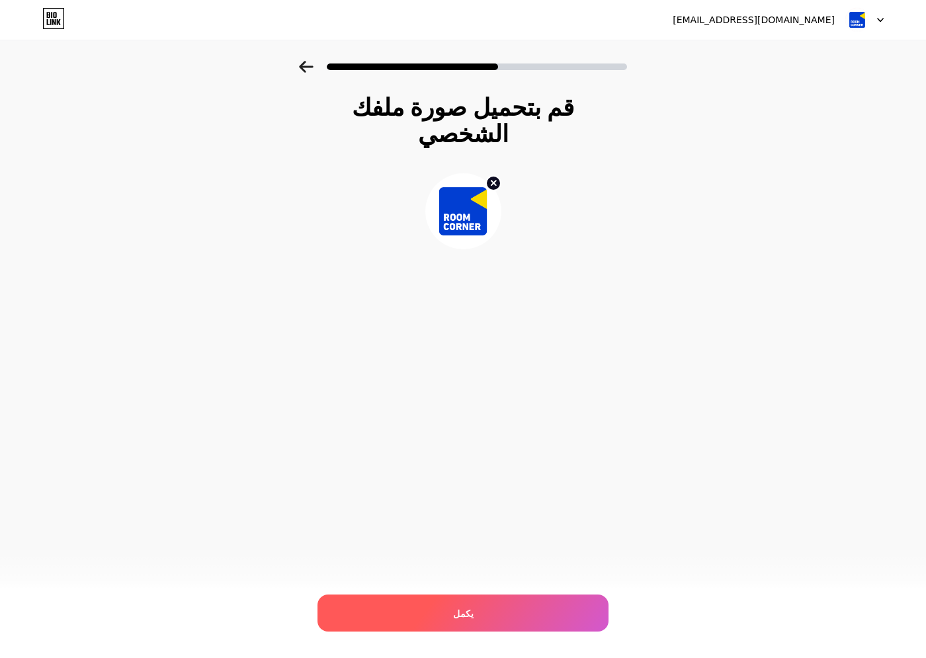
click at [438, 604] on div "يكمل" at bounding box center [462, 612] width 291 height 37
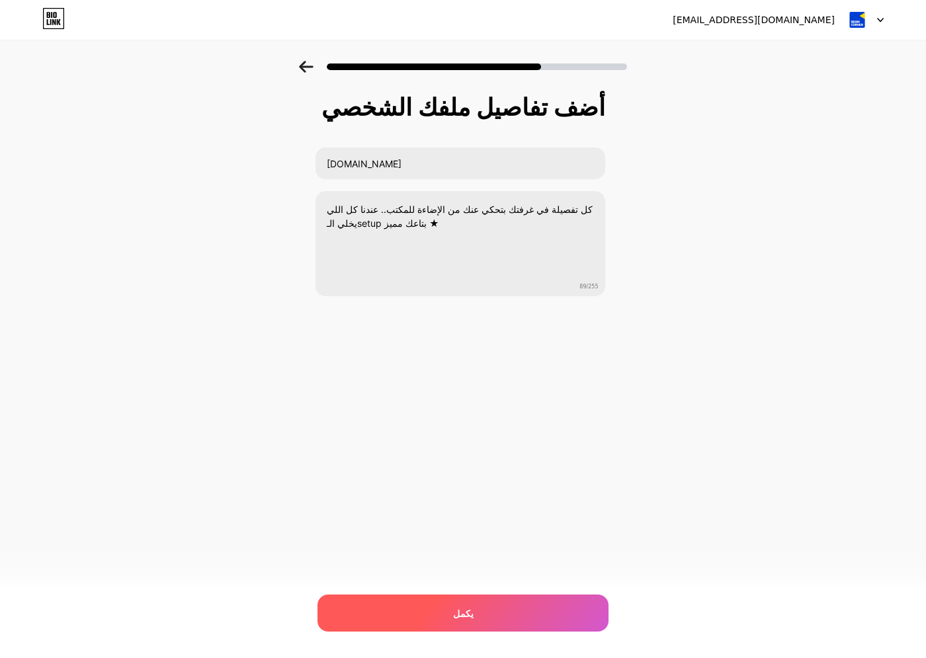
click at [468, 626] on div "يكمل" at bounding box center [462, 612] width 291 height 37
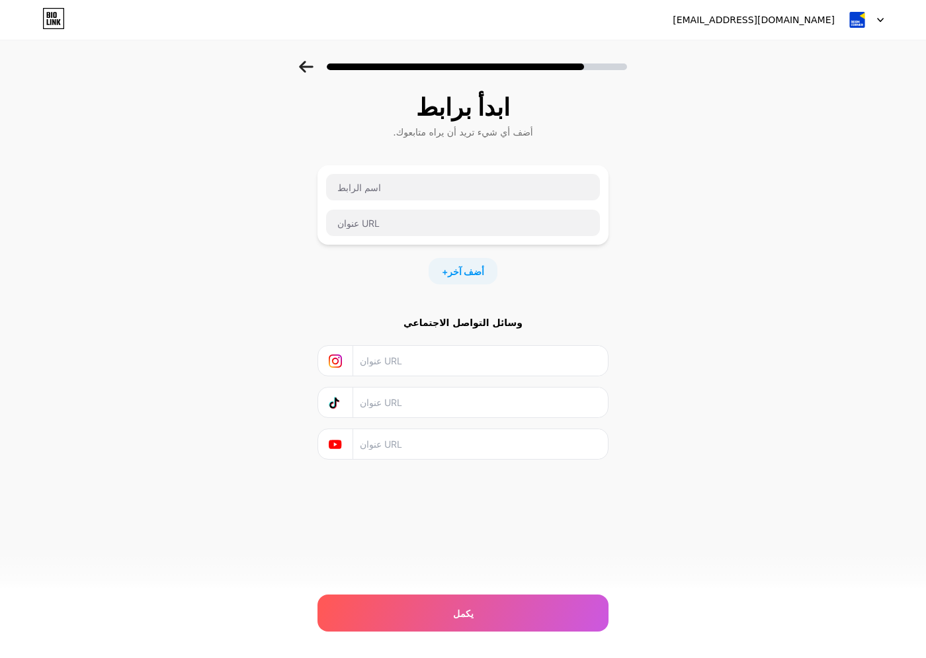
click at [399, 401] on input "text" at bounding box center [480, 402] width 240 height 30
paste input "[URL][EMAIL_ADDRESS][DOMAIN_NAME][DOMAIN_NAME]"
type input "[URL][EMAIL_ADDRESS][DOMAIN_NAME][DOMAIN_NAME]"
click at [403, 366] on input "text" at bounding box center [480, 361] width 240 height 30
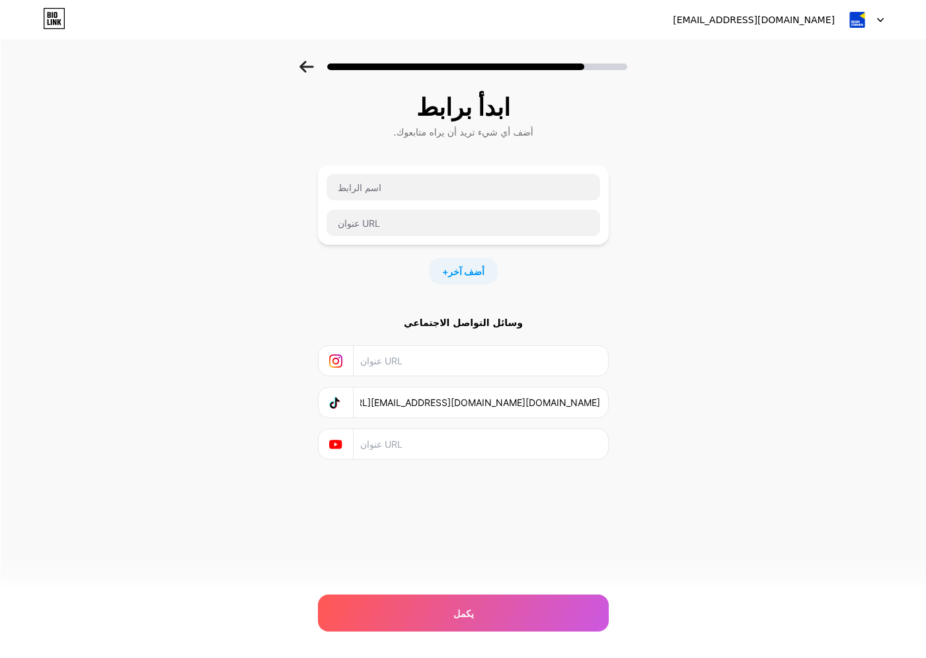
scroll to position [0, 0]
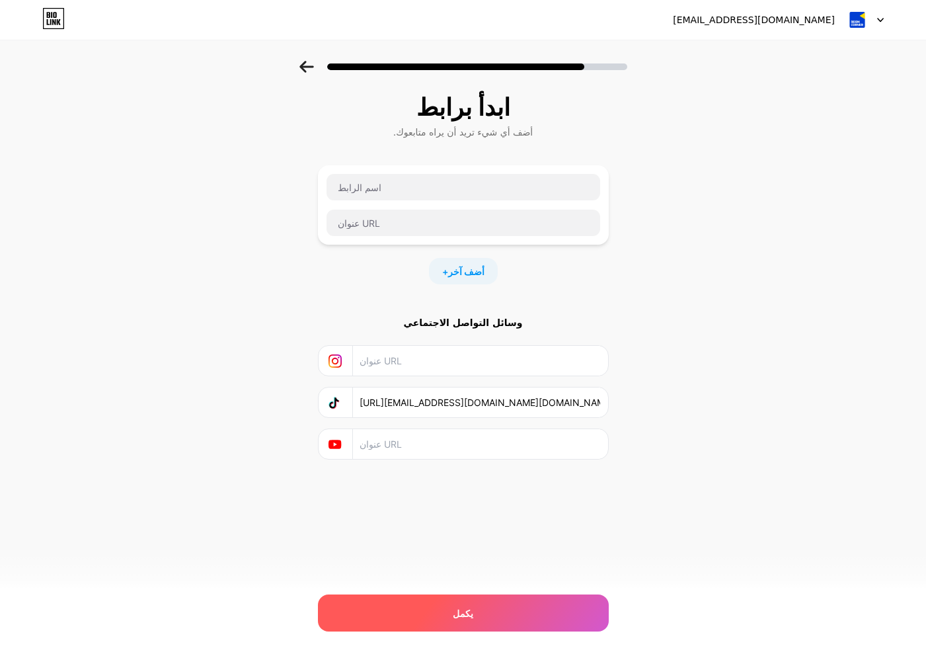
click at [416, 622] on div "يكمل" at bounding box center [463, 612] width 291 height 37
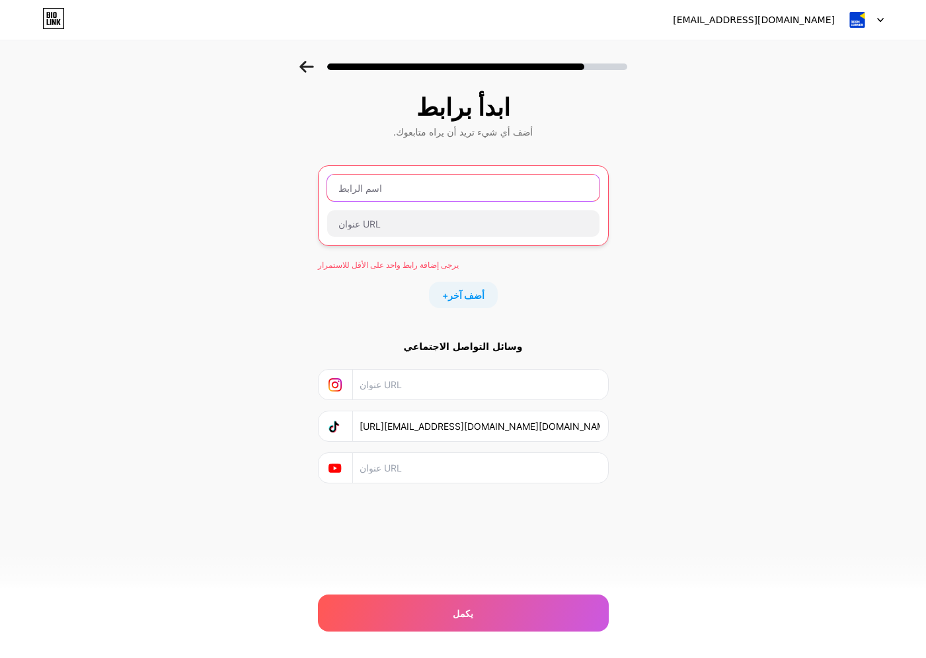
click at [390, 194] on input "text" at bounding box center [463, 188] width 272 height 26
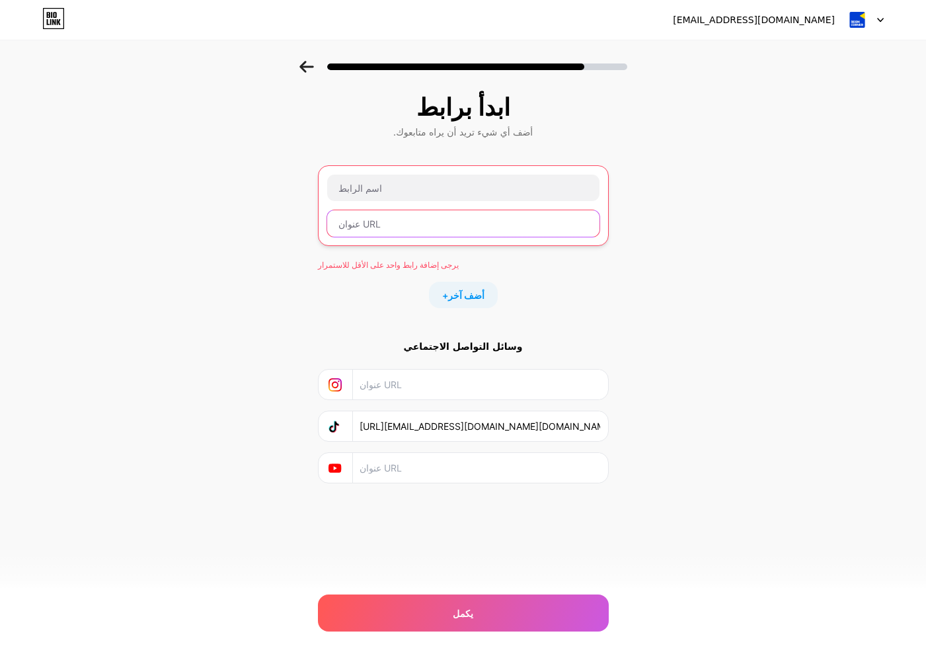
click at [403, 213] on input "text" at bounding box center [463, 223] width 272 height 26
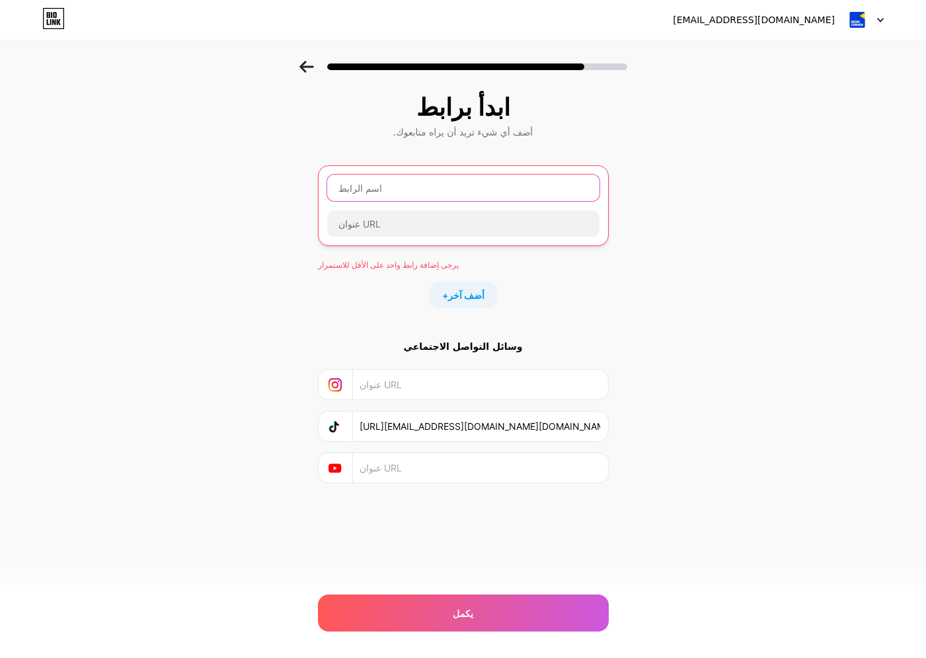
click at [385, 195] on input "text" at bounding box center [463, 188] width 272 height 26
click at [399, 186] on input "text" at bounding box center [463, 188] width 272 height 26
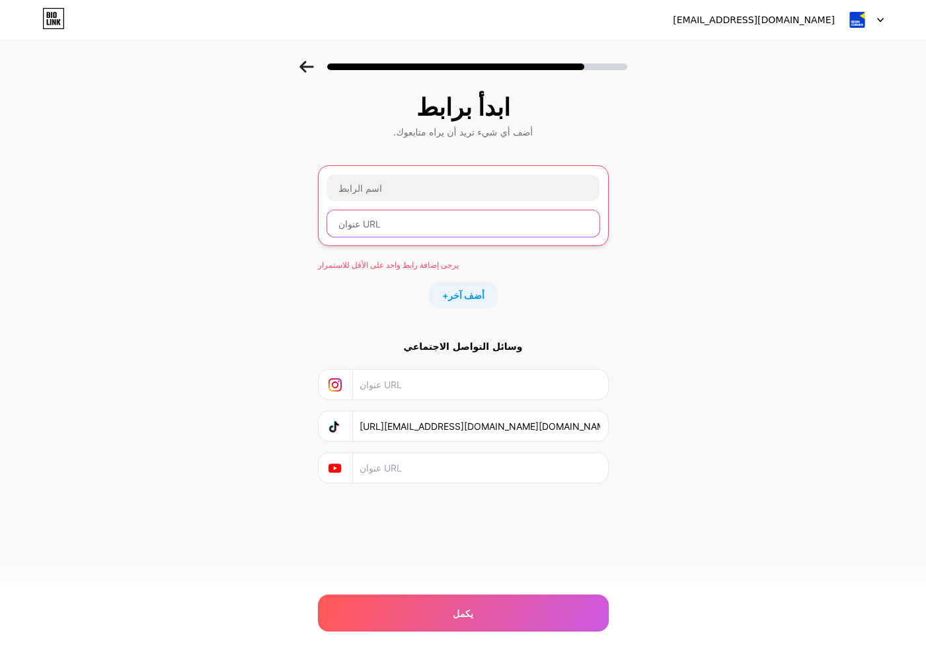
click at [385, 216] on input "text" at bounding box center [463, 223] width 272 height 26
paste input "[URL][DOMAIN_NAME][PHONE_NUMBER]"
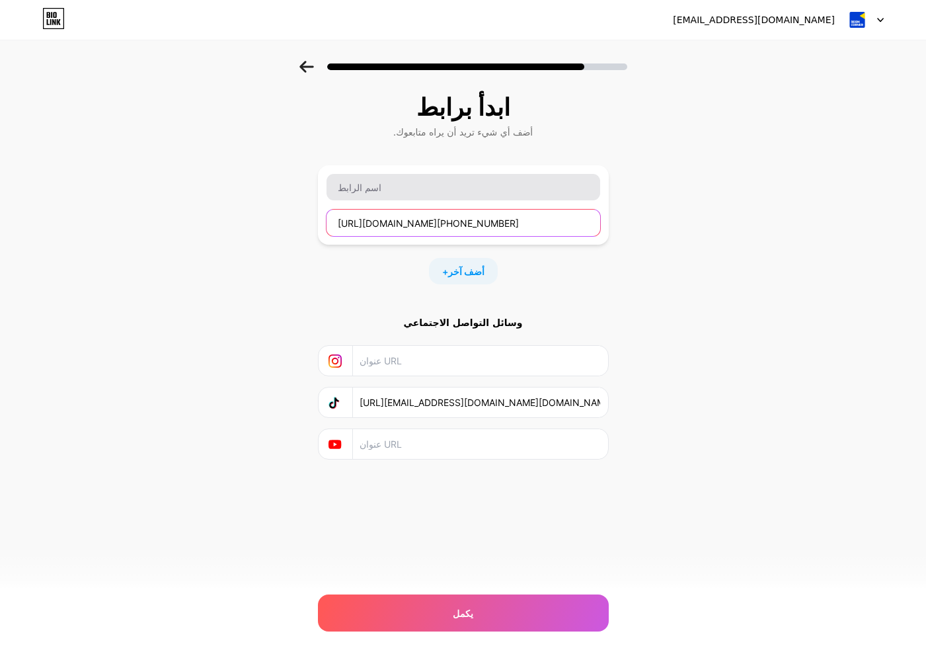
type input "[URL][DOMAIN_NAME][PHONE_NUMBER]"
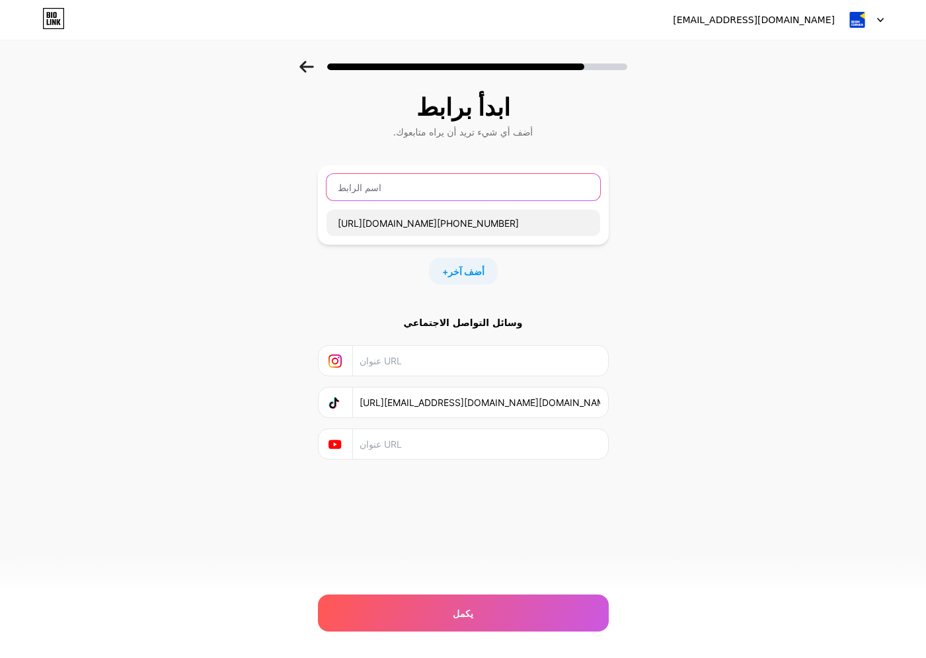
click at [398, 190] on input "text" at bounding box center [464, 187] width 274 height 26
type input "ص"
type input "w"
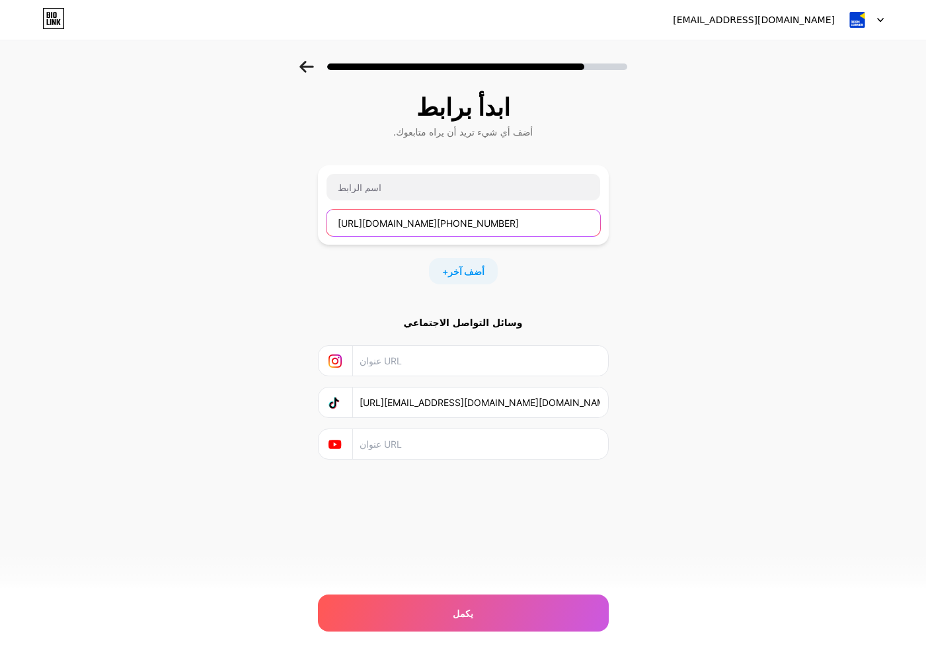
drag, startPoint x: 426, startPoint y: 226, endPoint x: 386, endPoint y: 225, distance: 39.7
click at [386, 225] on input "[URL][DOMAIN_NAME][PHONE_NUMBER]" at bounding box center [464, 223] width 274 height 26
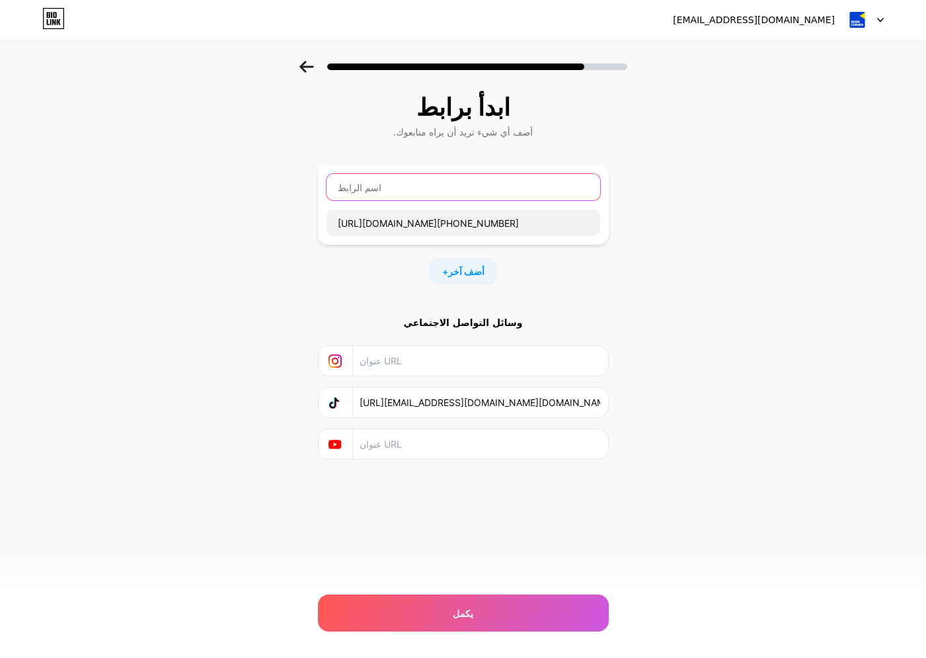
click at [379, 189] on input "text" at bounding box center [464, 187] width 274 height 26
paste input "whatsapp"
type input "whatsapp"
click at [460, 274] on font "أضف آخر" at bounding box center [466, 271] width 36 height 11
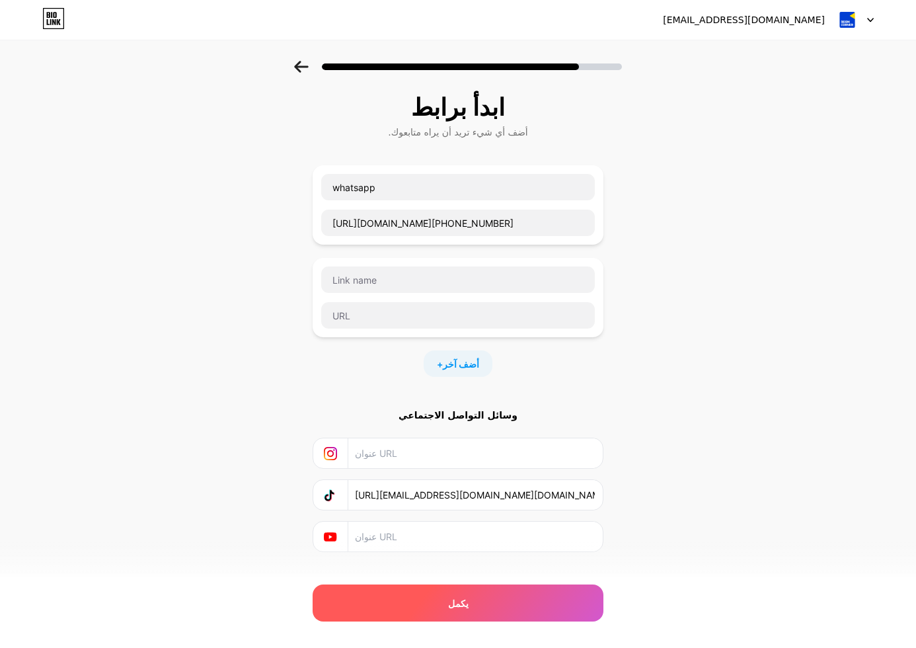
click at [442, 599] on div "يكمل" at bounding box center [458, 603] width 291 height 37
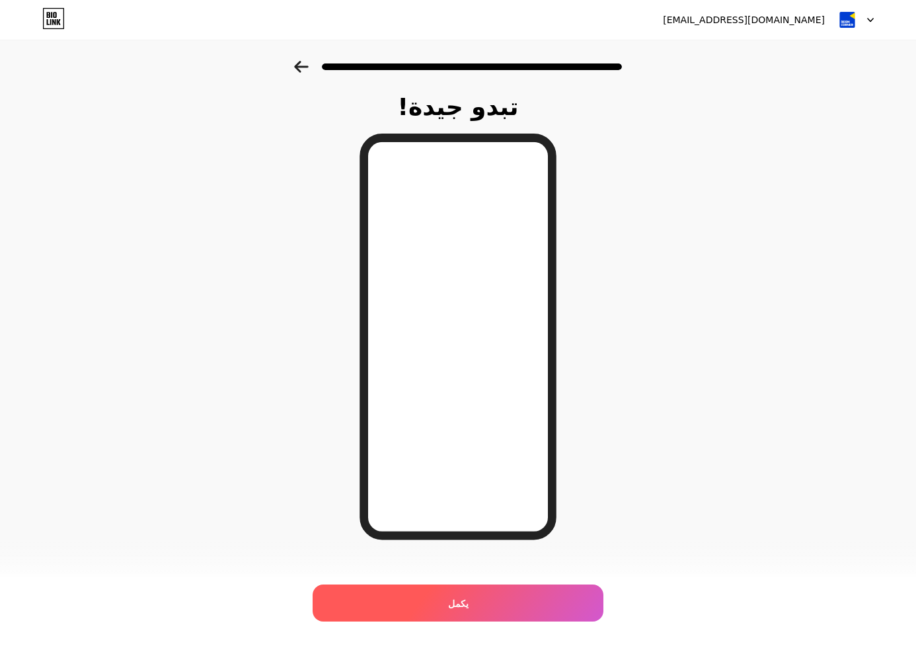
click at [430, 598] on div "يكمل" at bounding box center [458, 603] width 291 height 37
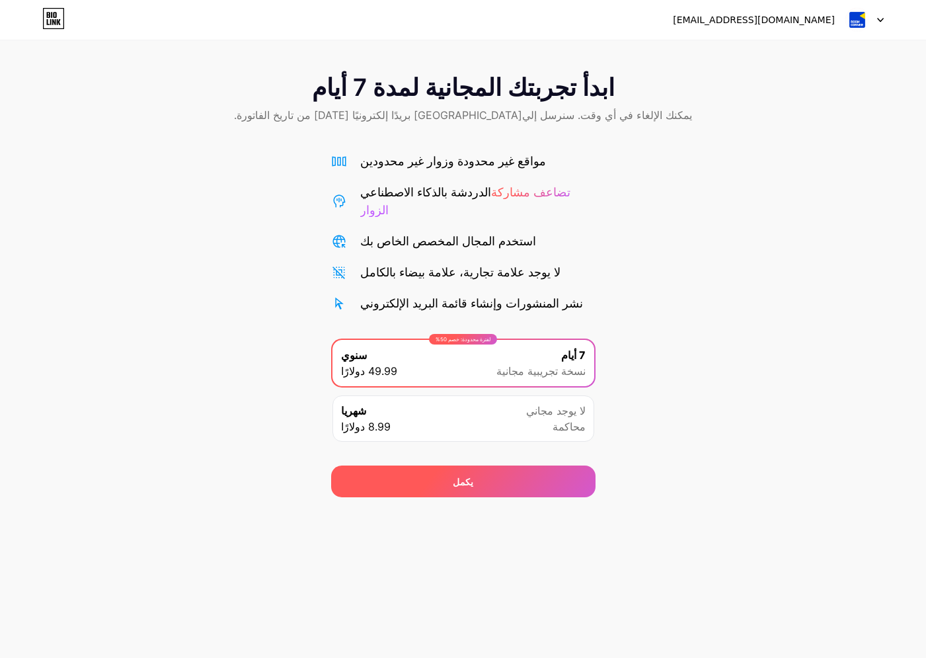
click at [434, 465] on div "يكمل" at bounding box center [463, 481] width 264 height 32
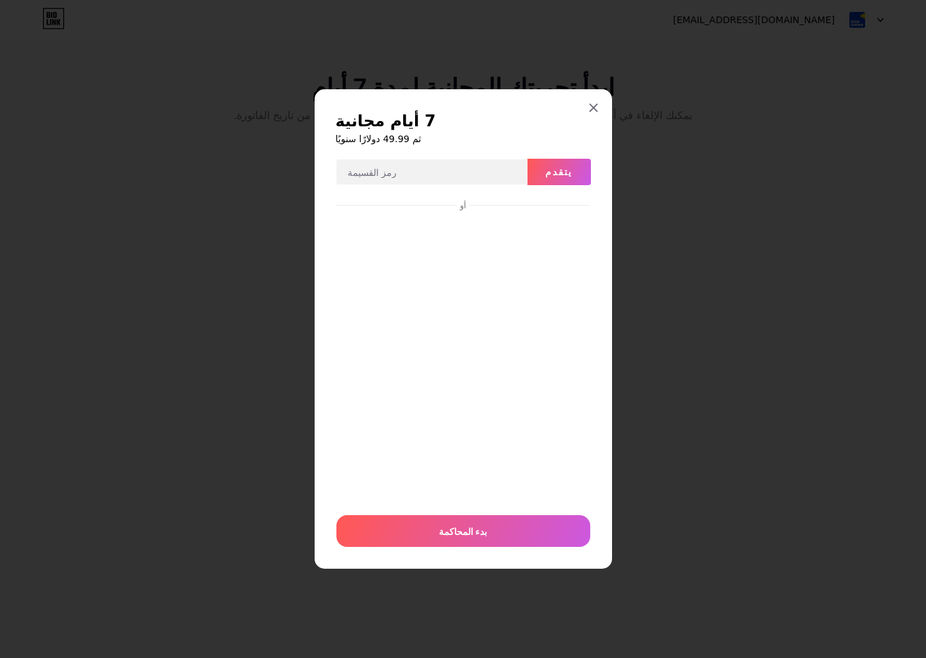
click at [594, 100] on div at bounding box center [594, 108] width 24 height 24
